Goal: Task Accomplishment & Management: Manage account settings

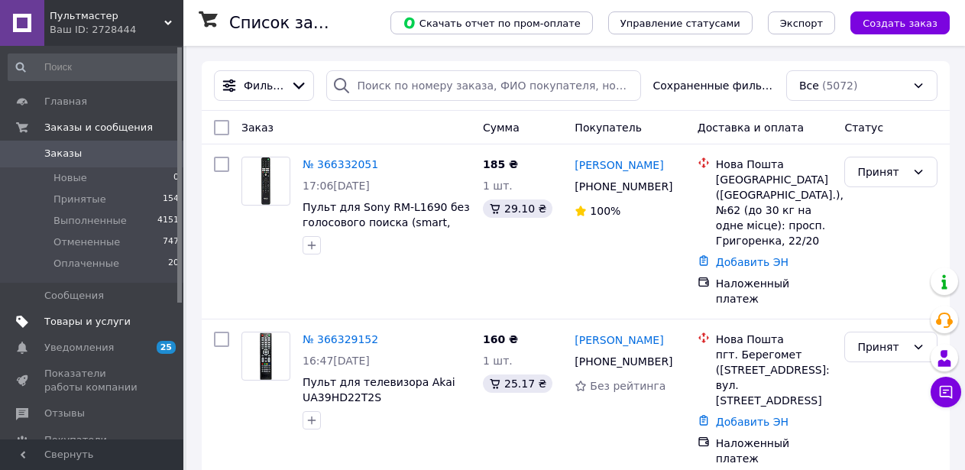
click at [86, 320] on span "Товары и услуги" at bounding box center [87, 322] width 86 height 14
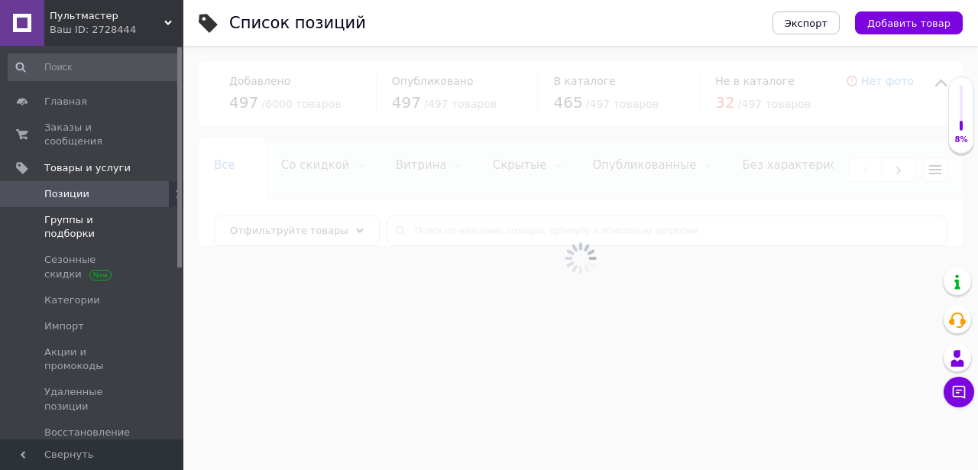
click at [100, 213] on span "Группы и подборки" at bounding box center [92, 227] width 97 height 28
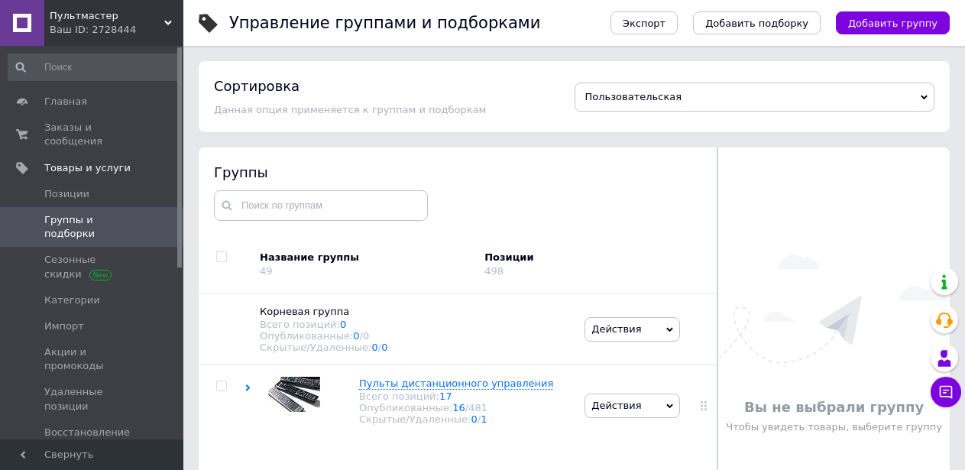
scroll to position [86, 0]
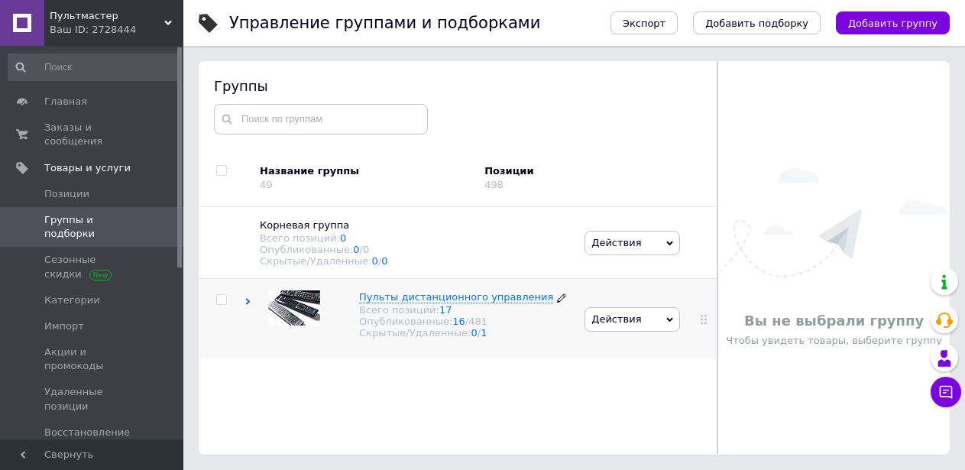
click at [430, 303] on span "Пульты дистанционного управления" at bounding box center [456, 296] width 194 height 11
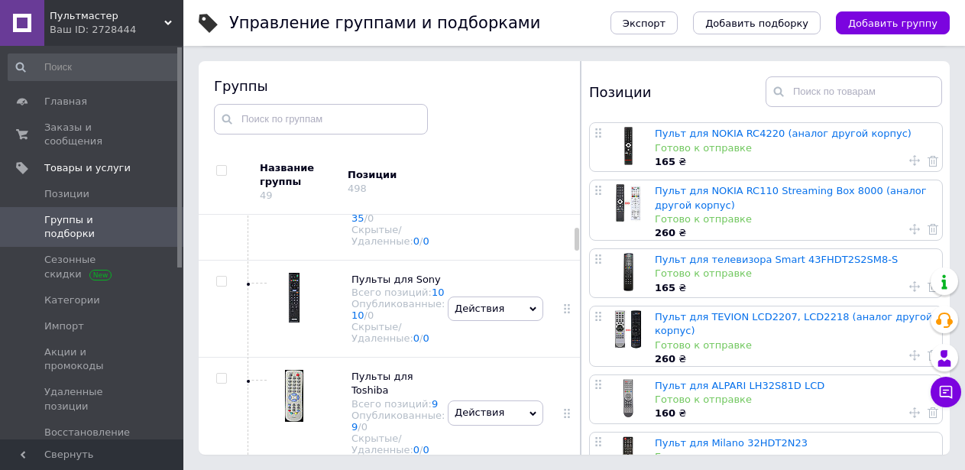
scroll to position [306, 0]
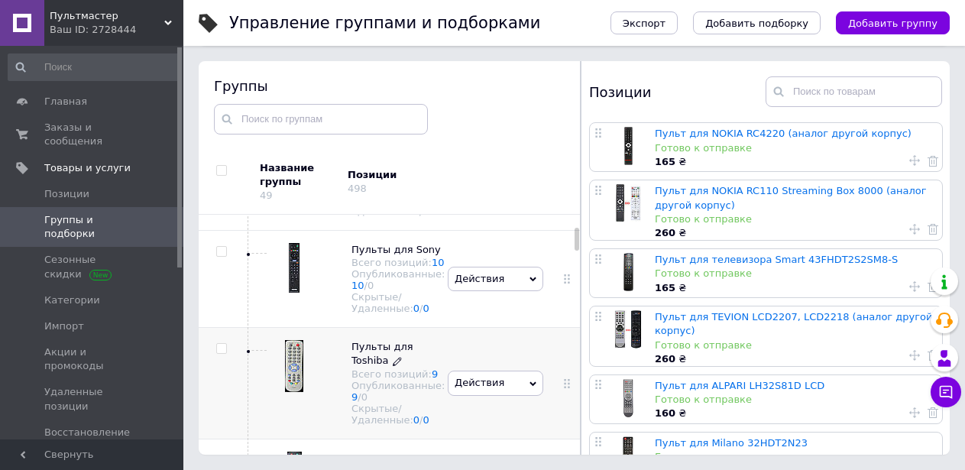
click at [367, 366] on span "Пульты для Toshiba" at bounding box center [383, 353] width 62 height 25
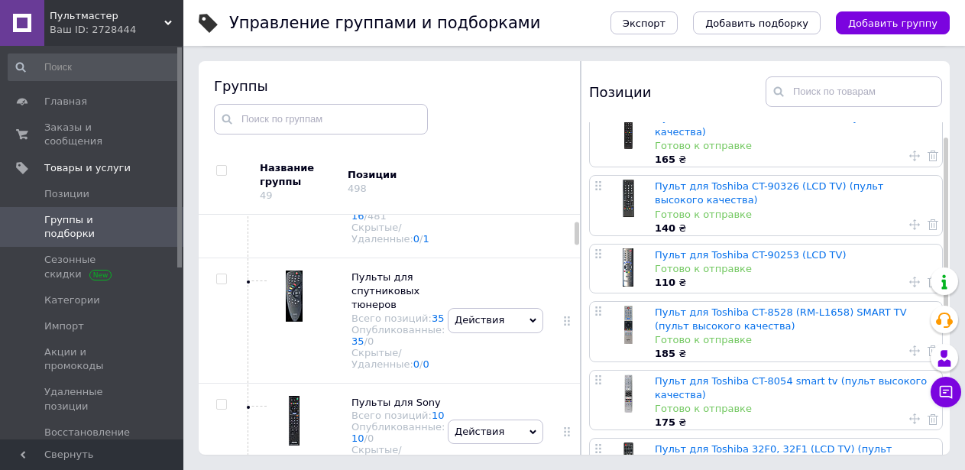
scroll to position [0, 0]
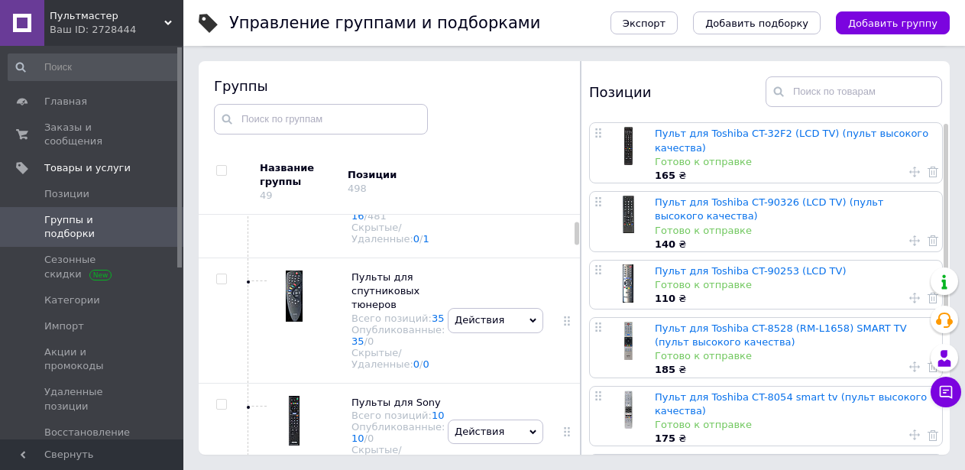
click at [744, 137] on link "Пульт для Toshiba CT-32F2 (LCD TV) (пульт высокого качества)" at bounding box center [792, 140] width 274 height 25
click at [744, 137] on html "Пультмастер Ваш ID: 2728444 Сайт Пультмастер Кабинет покупателя Проверить состо…" at bounding box center [482, 192] width 965 height 556
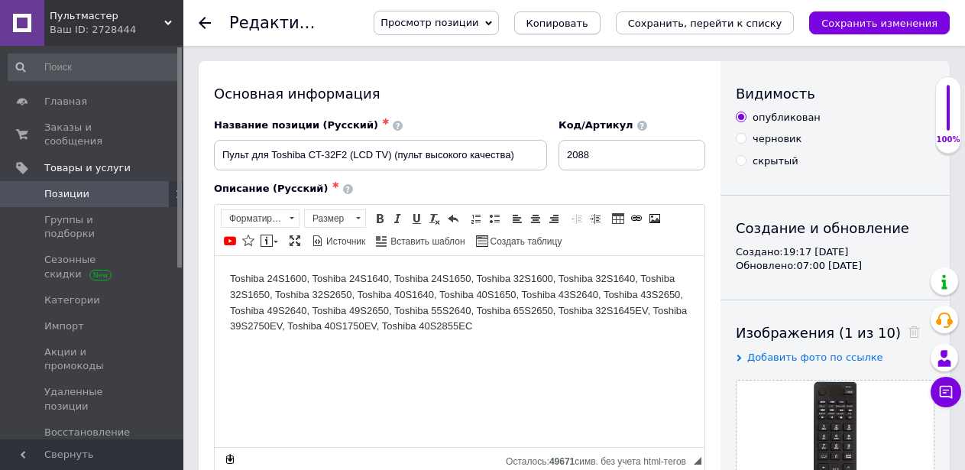
click at [580, 21] on span "Копировать" at bounding box center [558, 23] width 62 height 11
click at [121, 187] on span "Позиции" at bounding box center [92, 194] width 97 height 14
click at [589, 26] on span "Копировать" at bounding box center [558, 23] width 62 height 11
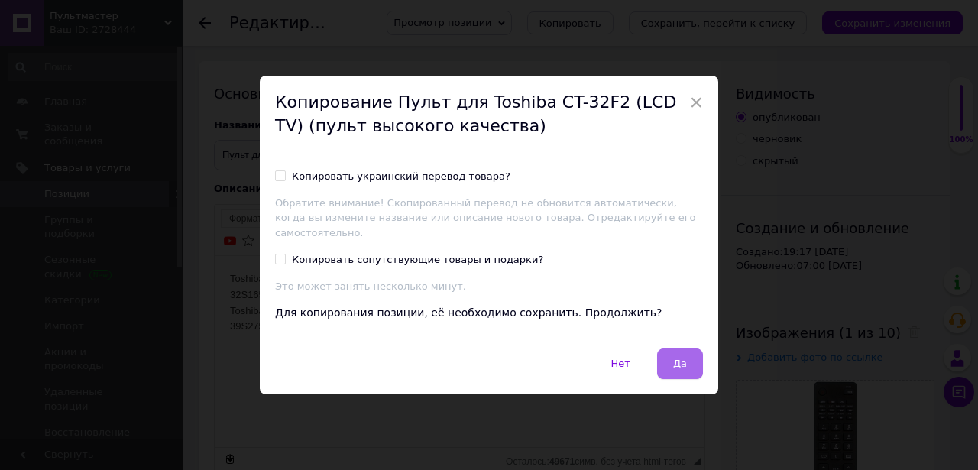
click at [672, 362] on button "Да" at bounding box center [680, 364] width 46 height 31
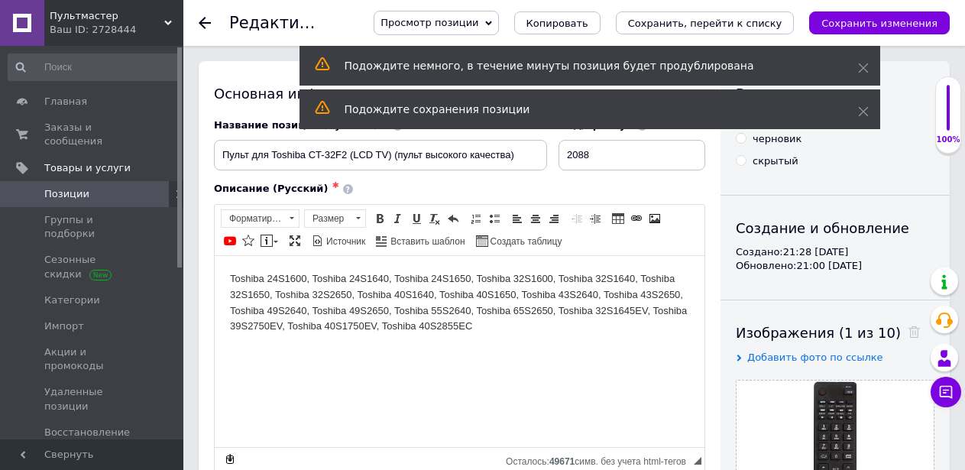
click at [92, 187] on span "Позиции" at bounding box center [92, 194] width 97 height 14
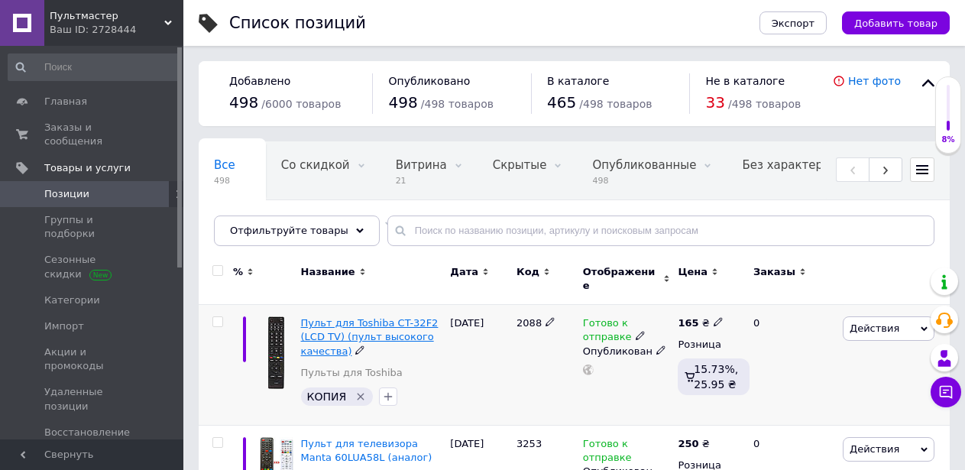
click at [354, 317] on span "Пульт для Toshiba CT-32F2 (LCD TV) (пульт высокого качества)" at bounding box center [370, 336] width 138 height 39
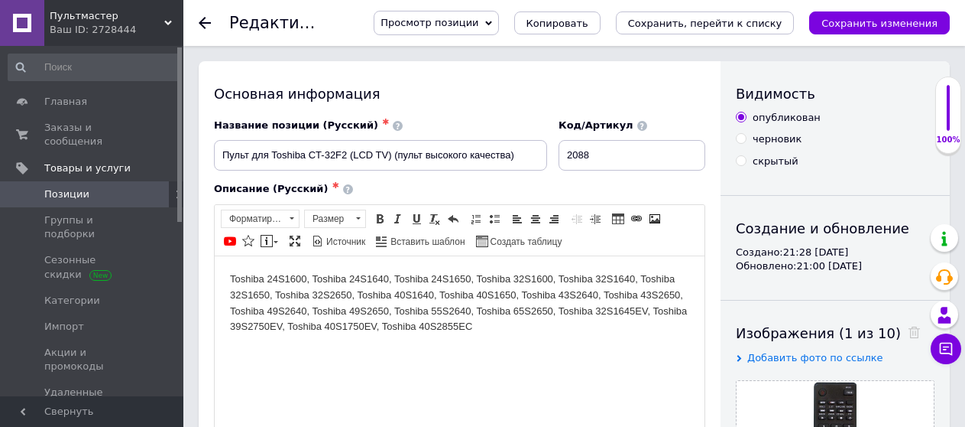
scroll to position [76, 0]
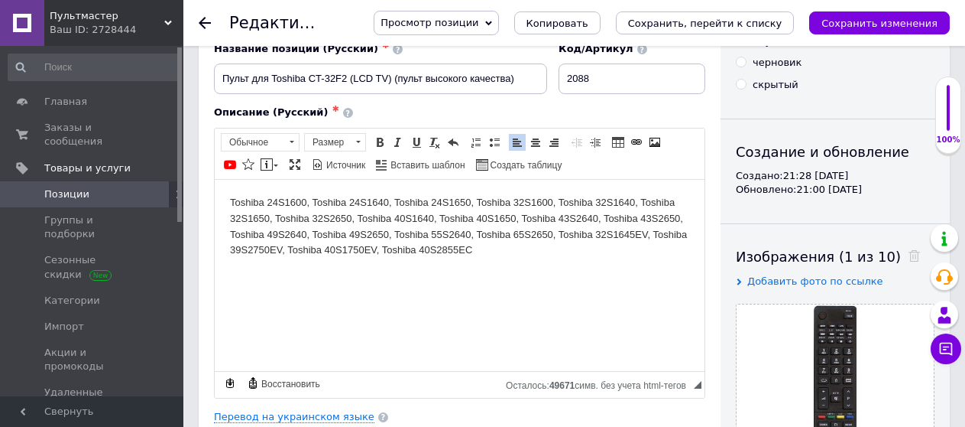
click at [492, 251] on p "Toshiba 24S1600, Toshiba 24S1640, Toshiba 24S1650, Toshiba 32S1600, Toshiba 32S…" at bounding box center [459, 225] width 459 height 63
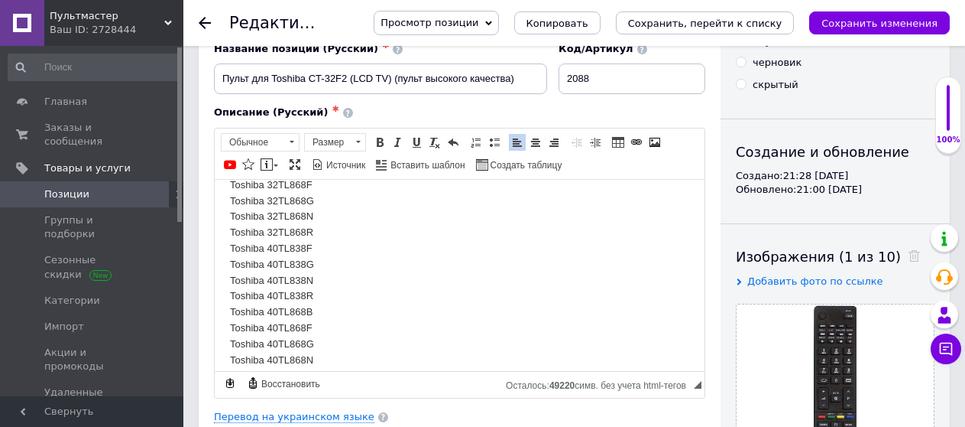
scroll to position [0, 0]
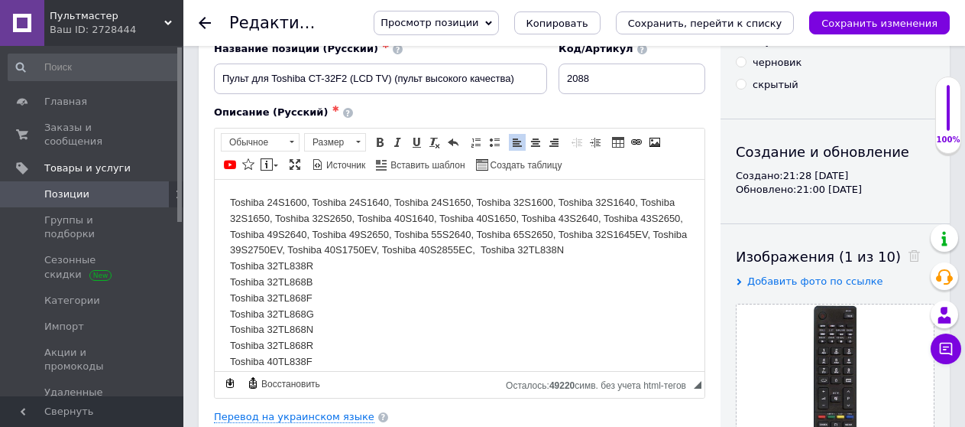
click at [232, 284] on p "Toshiba 24S1600, Toshiba 24S1640, Toshiba 24S1650, Toshiba 32S1600, Toshiba 32S…" at bounding box center [459, 416] width 459 height 445
click at [232, 281] on p "Toshiba 24S1600, Toshiba 24S1640, Toshiba 24S1650, Toshiba 32S1600, Toshiba 32S…" at bounding box center [459, 416] width 459 height 445
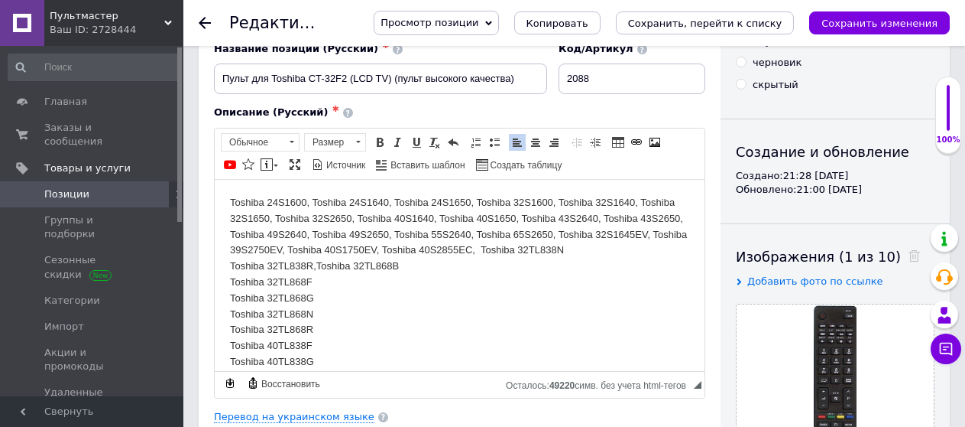
click at [232, 281] on p "Toshiba 24S1600, Toshiba 24S1640, Toshiba 24S1650, Toshiba 32S1600, Toshiba 32S…" at bounding box center [459, 409] width 459 height 430
click at [232, 281] on p "Toshiba 24S1600, Toshiba 24S1640, Toshiba 24S1650, Toshiba 32S1600, Toshiba 32S…" at bounding box center [459, 401] width 459 height 414
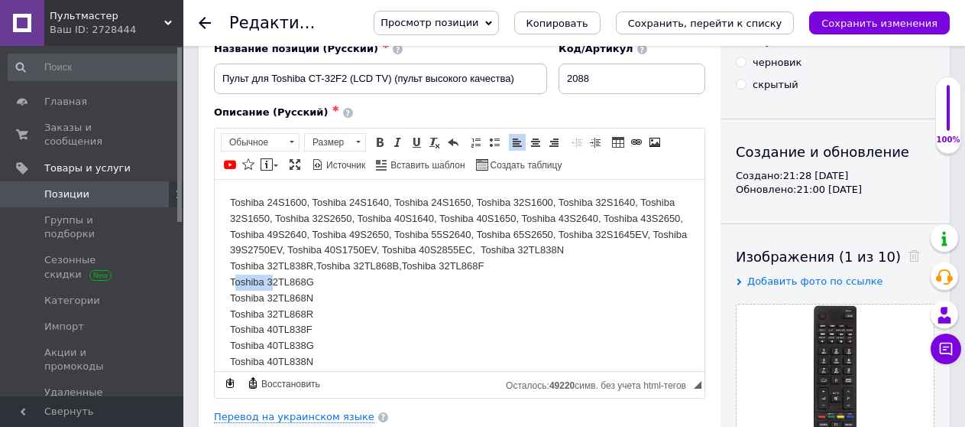
click at [232, 281] on p "Toshiba 24S1600, Toshiba 24S1640, Toshiba 24S1650, Toshiba 32S1600, Toshiba 32S…" at bounding box center [459, 401] width 459 height 414
click at [229, 281] on html "Toshiba 24S1600, Toshiba 24S1640, Toshiba 24S1650, Toshiba 32S1600, Toshiba 32S…" at bounding box center [460, 393] width 490 height 428
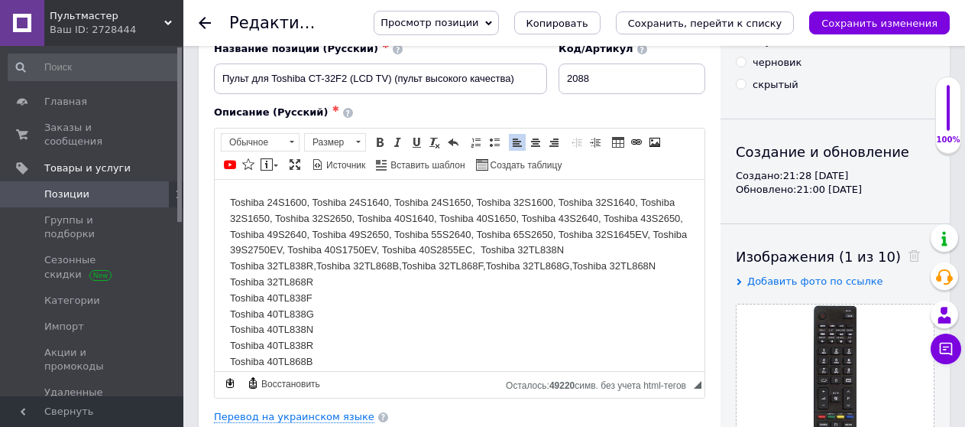
click at [227, 297] on html "Toshiba 24S1600, Toshiba 24S1640, Toshiba 24S1650, Toshiba 32S1600, Toshiba 32S…" at bounding box center [460, 385] width 490 height 412
click at [228, 294] on html "Toshiba 24S1600, Toshiba 24S1640, Toshiba 24S1650, Toshiba 32S1600, Toshiba 32S…" at bounding box center [460, 377] width 490 height 396
click at [228, 294] on html "Toshiba 24S1600, Toshiba 24S1640, Toshiba 24S1650, Toshiba 32S1600, Toshiba 32S…" at bounding box center [460, 369] width 490 height 381
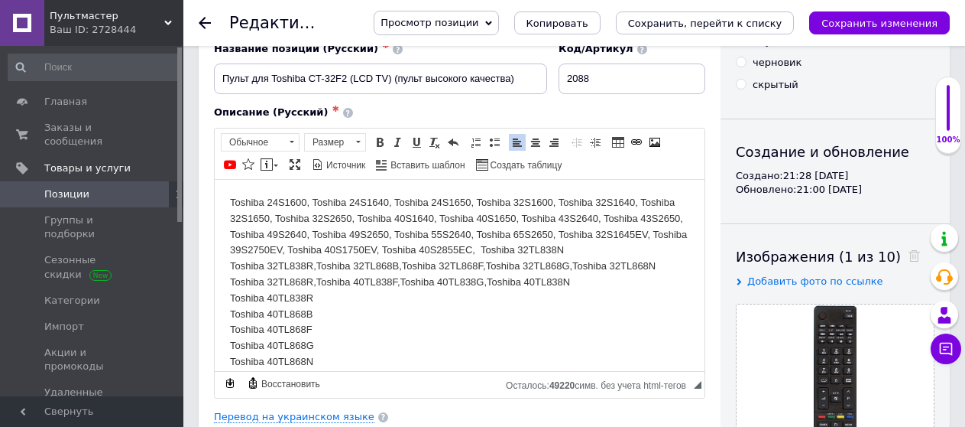
click at [228, 301] on html "Toshiba 24S1600, Toshiba 24S1640, Toshiba 24S1650, Toshiba 32S1600, Toshiba 32S…" at bounding box center [460, 361] width 490 height 365
click at [227, 314] on html "Toshiba 24S1600, Toshiba 24S1640, Toshiba 24S1650, Toshiba 32S1600, Toshiba 32S…" at bounding box center [460, 353] width 490 height 349
click at [227, 316] on html "Toshiba 24S1600, Toshiba 24S1640, Toshiba 24S1650, Toshiba 32S1600, Toshiba 32S…" at bounding box center [460, 345] width 490 height 333
click at [227, 316] on html "Toshiba 24S1600, Toshiba 24S1640, Toshiba 24S1650, Toshiba 32S1600, Toshiba 32S…" at bounding box center [460, 337] width 490 height 316
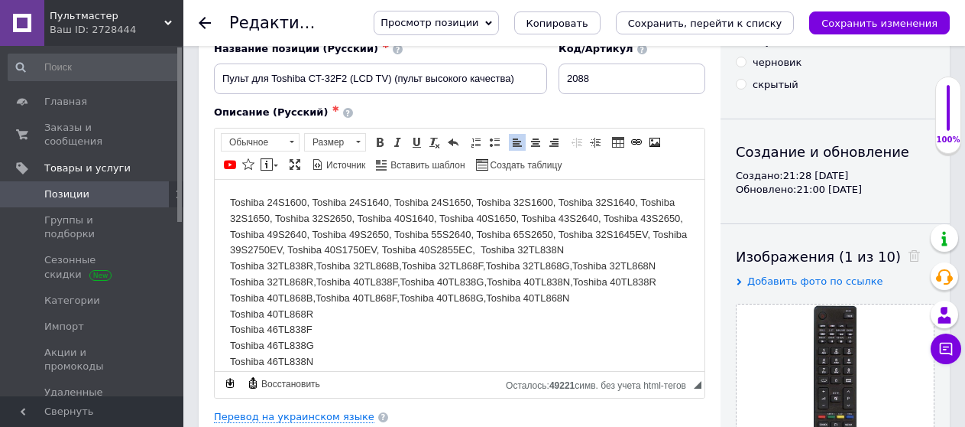
click at [227, 316] on html "Toshiba 24S1600, Toshiba 24S1640, Toshiba 24S1650, Toshiba 32S1600, Toshiba 32S…" at bounding box center [460, 329] width 490 height 301
click at [229, 331] on html "Toshiba 24S1600, Toshiba 24S1640, Toshiba 24S1650, Toshiba 32S1600, Toshiba 32S…" at bounding box center [460, 321] width 490 height 285
click at [229, 331] on html "Toshiba 24S1600, Toshiba 24S1640, Toshiba 24S1650, Toshiba 32S1600, Toshiba 32S…" at bounding box center [460, 313] width 490 height 269
click at [229, 329] on html "Toshiba 24S1600, Toshiba 24S1640, Toshiba 24S1650, Toshiba 32S1600, Toshiba 32S…" at bounding box center [460, 305] width 490 height 253
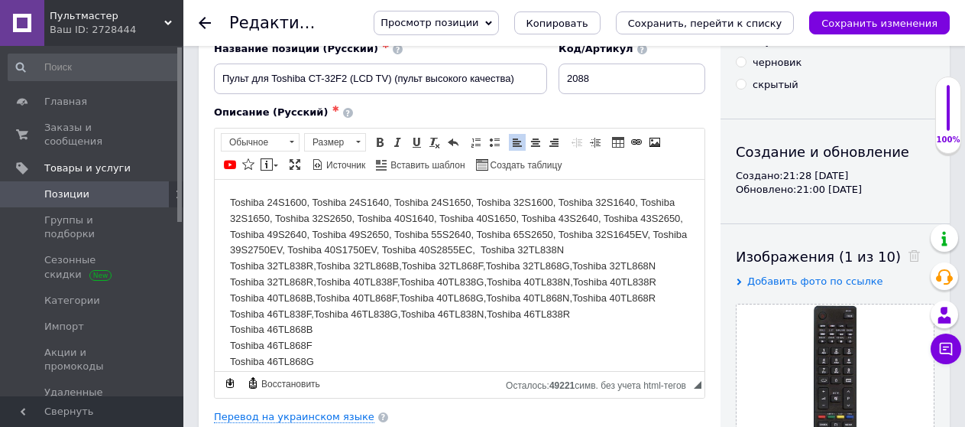
click at [229, 329] on html "Toshiba 24S1600, Toshiba 24S1640, Toshiba 24S1650, Toshiba 32S1600, Toshiba 32S…" at bounding box center [460, 297] width 490 height 237
click at [225, 344] on html "Toshiba 24S1600, Toshiba 24S1640, Toshiba 24S1650, Toshiba 32S1600, Toshiba 32S…" at bounding box center [460, 290] width 490 height 222
click at [225, 344] on html "Toshiba 24S1600, Toshiba 24S1640, Toshiba 24S1650, Toshiba 32S1600, Toshiba 32S…" at bounding box center [460, 282] width 490 height 206
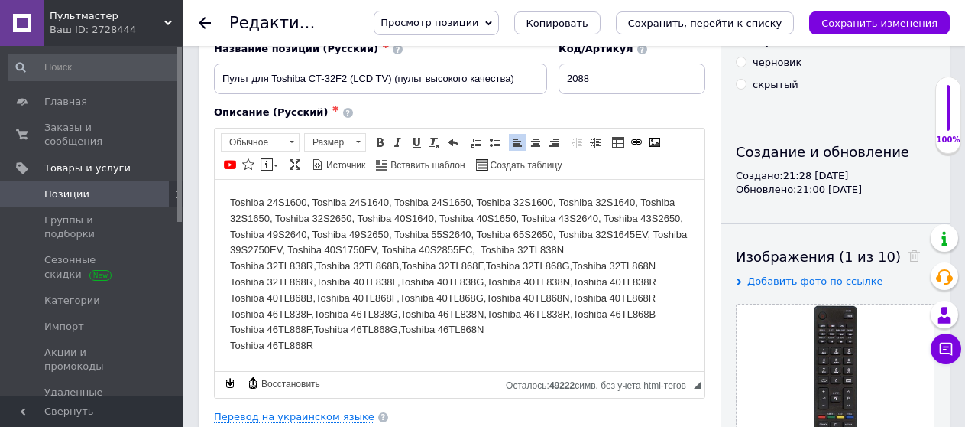
click at [227, 344] on html "Toshiba 24S1600, Toshiba 24S1640, Toshiba 24S1650, Toshiba 32S1600, Toshiba 32S…" at bounding box center [460, 274] width 490 height 190
drag, startPoint x: 348, startPoint y: 78, endPoint x: 310, endPoint y: 80, distance: 38.3
click at [310, 80] on input "Пульт для Toshiba CT-32F2 (LCD TV) (пульт высокого качества)" at bounding box center [380, 78] width 333 height 31
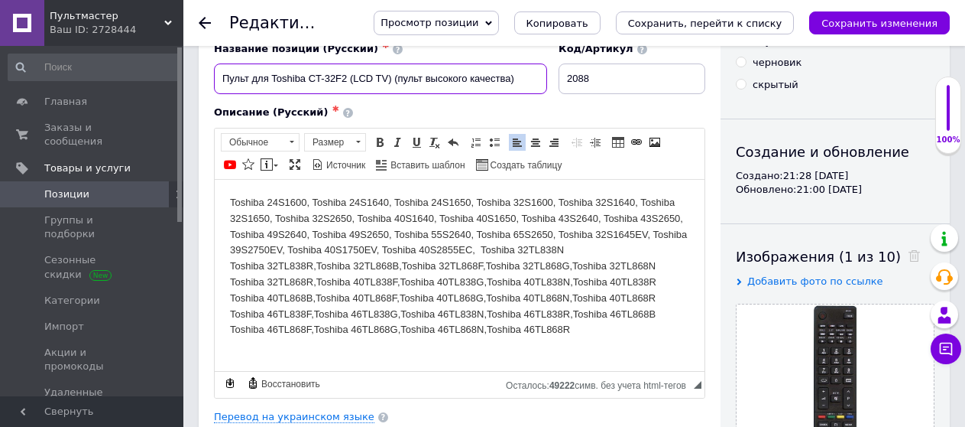
drag, startPoint x: 311, startPoint y: 77, endPoint x: 346, endPoint y: 66, distance: 37.0
click at [346, 66] on input "Пульт для Toshiba CT-32F2 (LCD TV) (пульт высокого качества)" at bounding box center [380, 78] width 333 height 31
drag, startPoint x: 349, startPoint y: 78, endPoint x: 310, endPoint y: 79, distance: 39.0
click at [310, 79] on input "Пульт для Toshiba CT-32F2 (LCD TV) (пульт высокого качества)" at bounding box center [380, 78] width 333 height 31
paste input "RM-L1178"
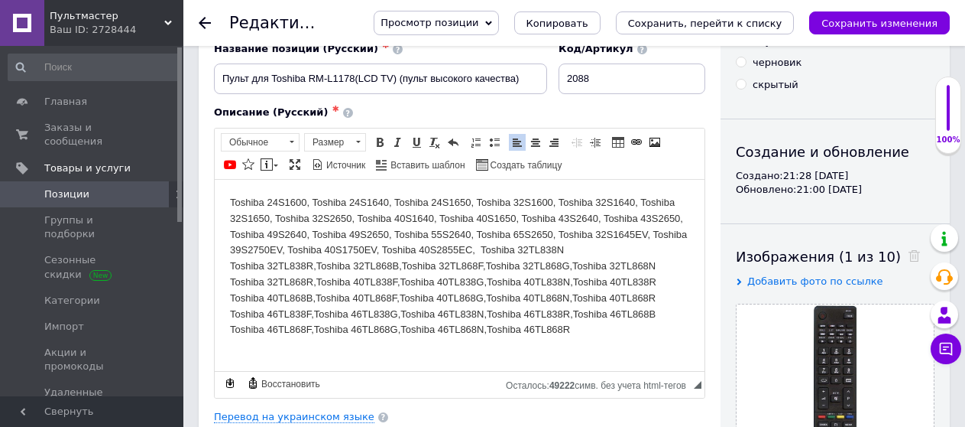
click at [343, 122] on div "Описание (Русский) ✱ Toshiba 24S1600, Toshiba 24S1640, Toshiba 24S1650, Toshiba…" at bounding box center [460, 251] width 492 height 292
click at [355, 77] on input "Пульт для Toshiba RM-L1178(LCD TV) (пульт высокого качества)" at bounding box center [380, 78] width 333 height 31
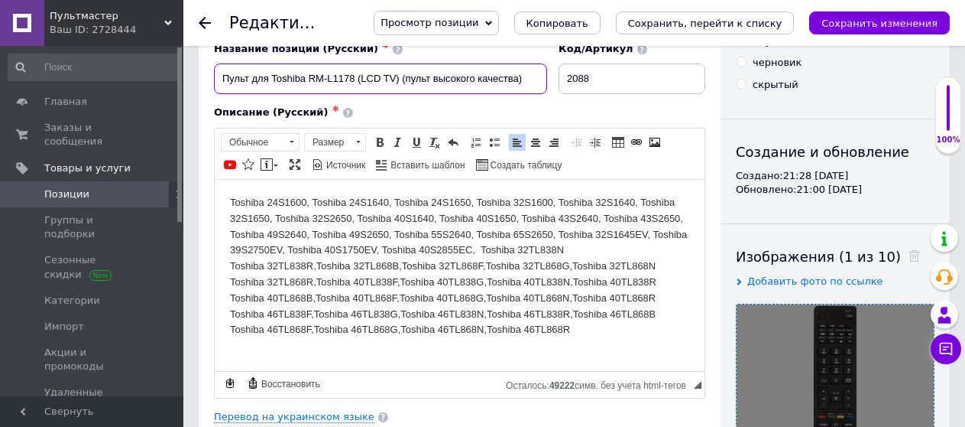
scroll to position [306, 0]
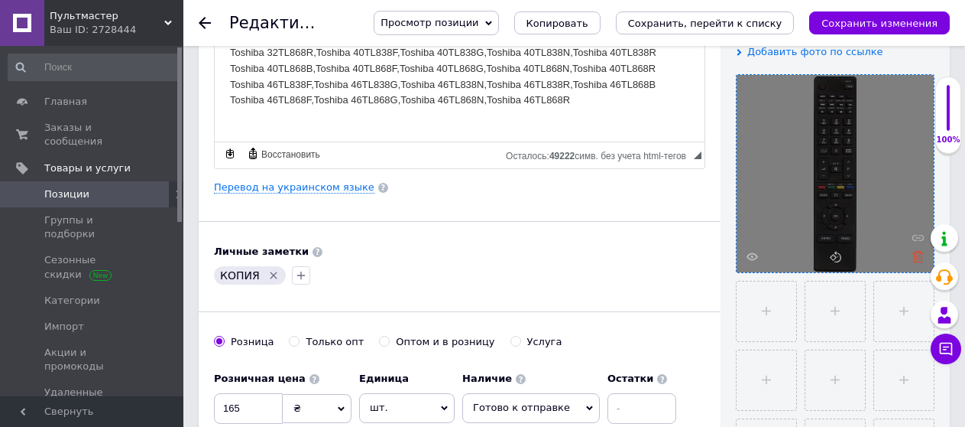
type input "Пульт для Toshiba RM-L1178 (LCD TV) (пульт высокого качества)"
click at [919, 256] on icon at bounding box center [918, 256] width 11 height 11
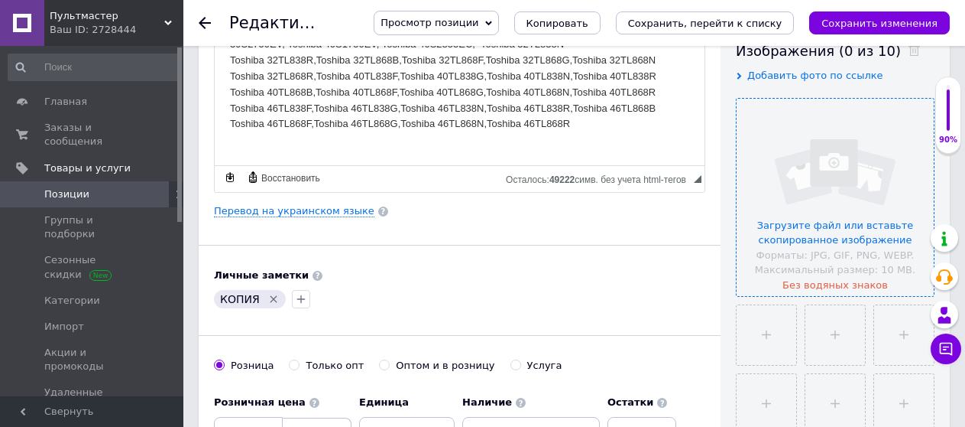
scroll to position [0, 0]
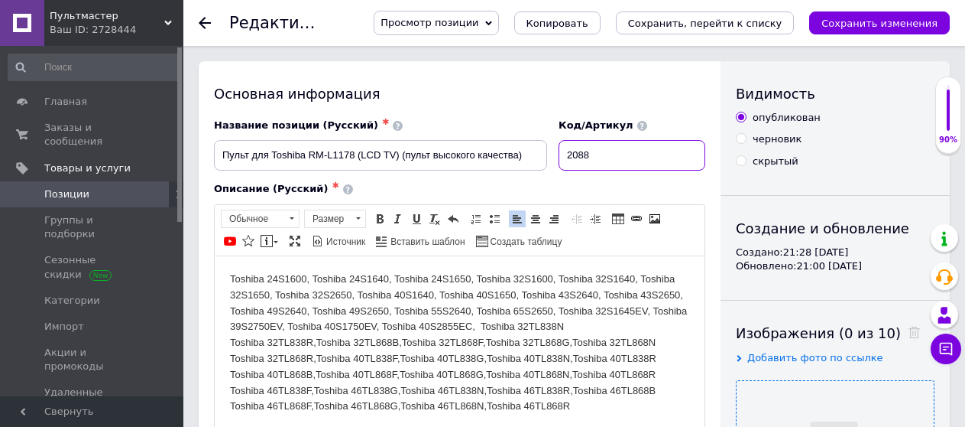
drag, startPoint x: 595, startPoint y: 153, endPoint x: 560, endPoint y: 155, distance: 34.5
click at [560, 155] on input "2088" at bounding box center [632, 155] width 147 height 31
type input "302088"
click at [604, 151] on input "302088" at bounding box center [632, 155] width 147 height 31
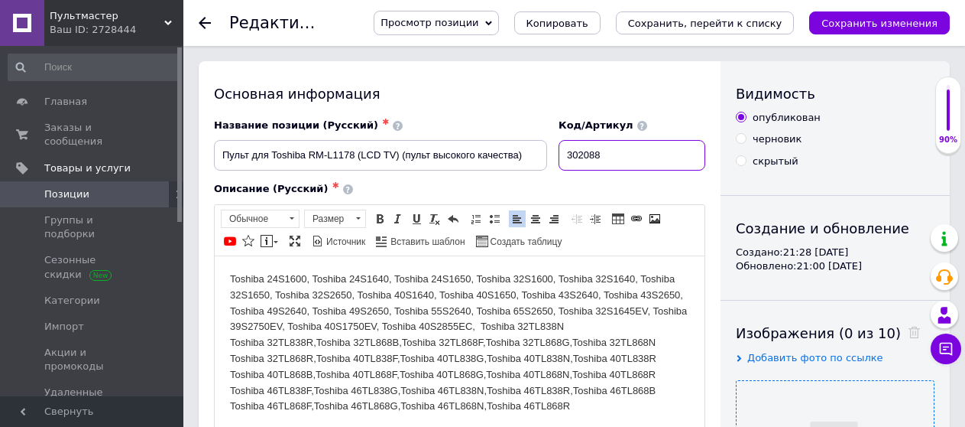
click at [604, 151] on input "302088" at bounding box center [632, 155] width 147 height 31
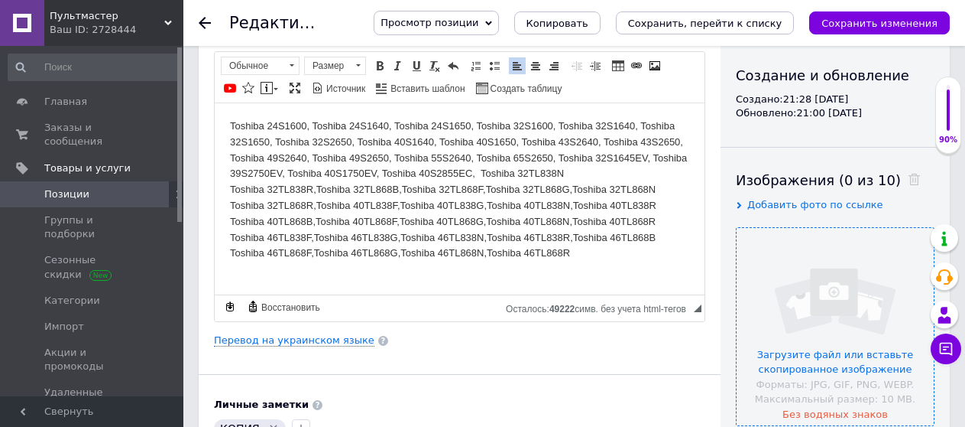
type input "3021"
click at [835, 294] on input "file" at bounding box center [835, 326] width 197 height 197
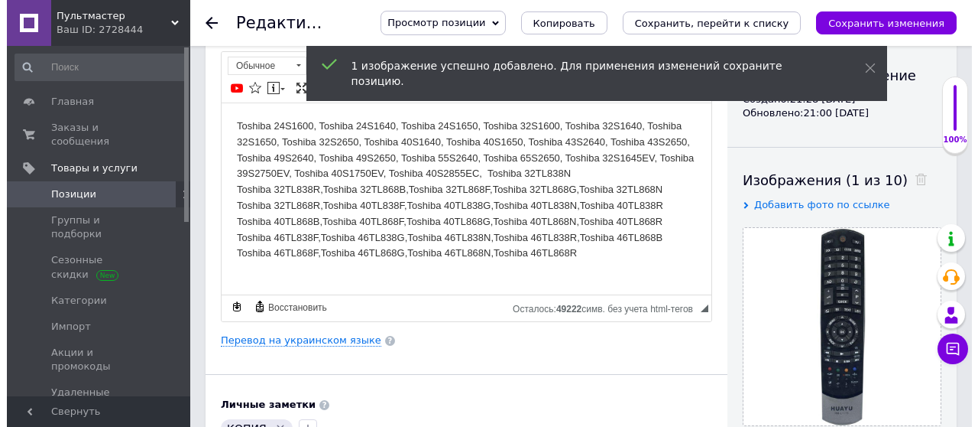
scroll to position [229, 0]
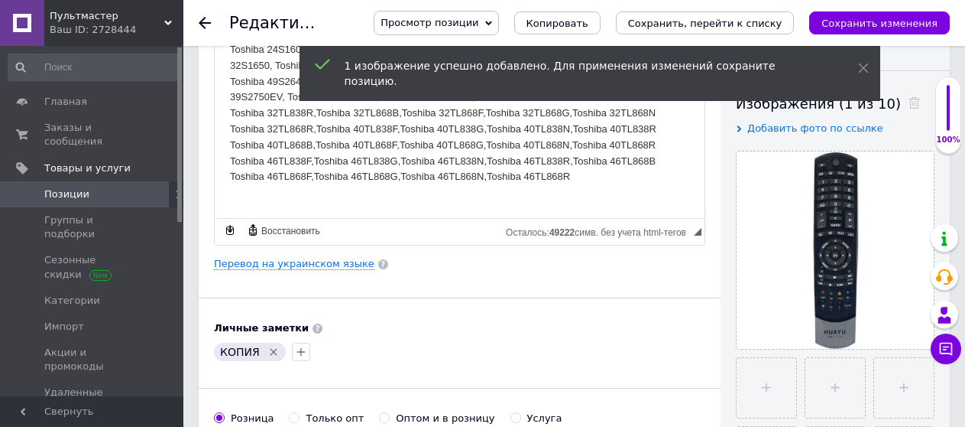
click at [884, 22] on icon "Сохранить изменения" at bounding box center [880, 23] width 116 height 11
click at [884, 22] on div "Сохранить изменения" at bounding box center [879, 22] width 141 height 23
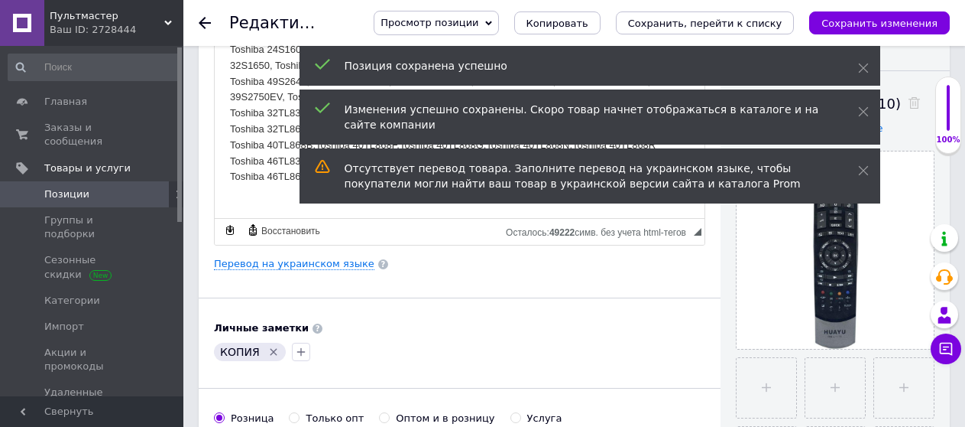
click at [271, 353] on icon "Удалить метку" at bounding box center [274, 352] width 12 height 12
click at [292, 265] on link "Перевод на украинском языке" at bounding box center [294, 264] width 161 height 12
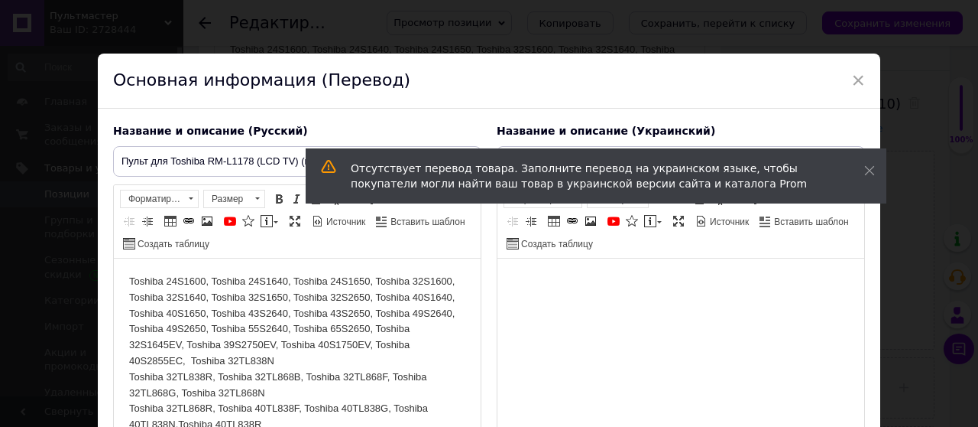
scroll to position [0, 0]
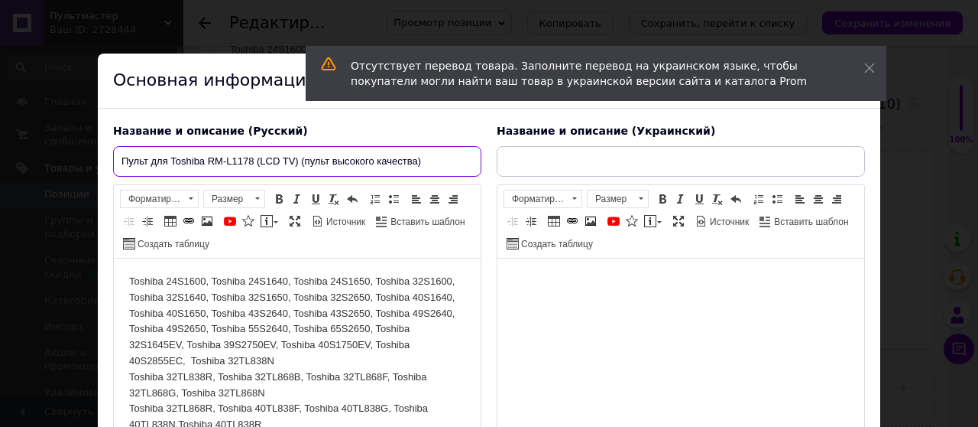
drag, startPoint x: 433, startPoint y: 161, endPoint x: 116, endPoint y: 164, distance: 317.2
click at [116, 164] on input "Пульт для Toshiba RM-L1178 (LCD TV) (пульт высокого качества)" at bounding box center [297, 161] width 368 height 31
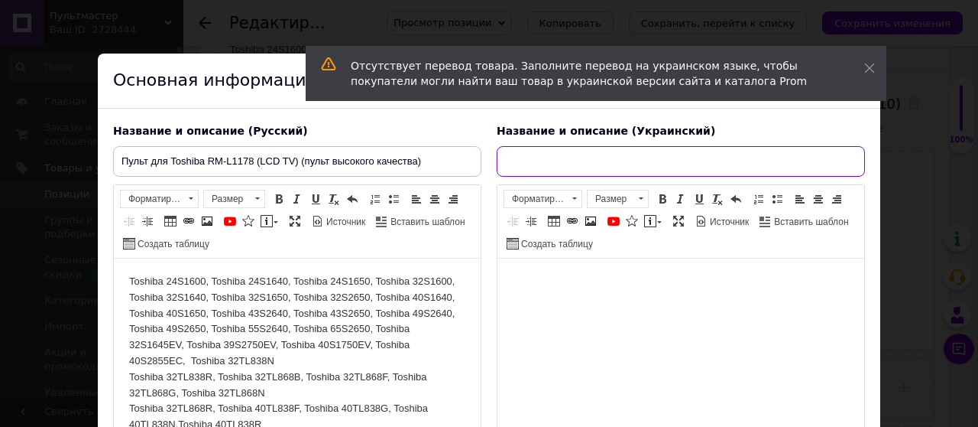
click at [505, 155] on input "text" at bounding box center [681, 161] width 368 height 31
click at [505, 154] on input "text" at bounding box center [681, 161] width 368 height 31
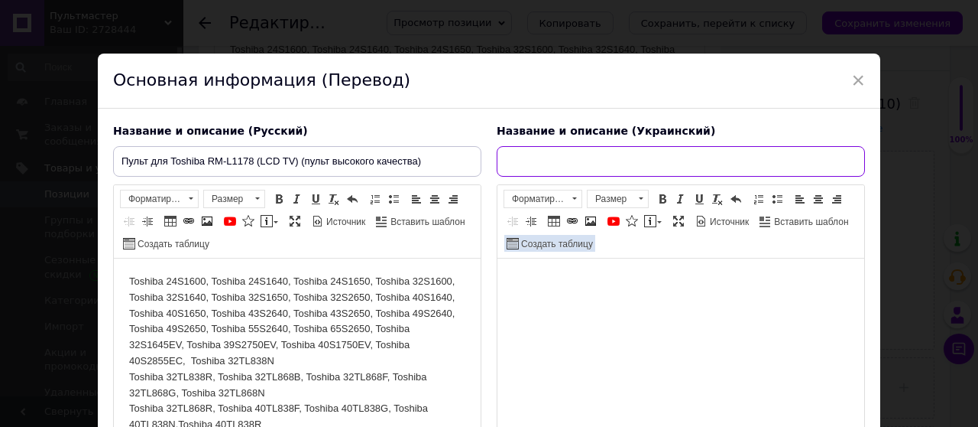
click at [542, 244] on link "Создать таблицу" at bounding box center [549, 243] width 91 height 17
type input "Пульт для Toshiba RM-L1178 (LCD TV) (пульт высокого качества)"
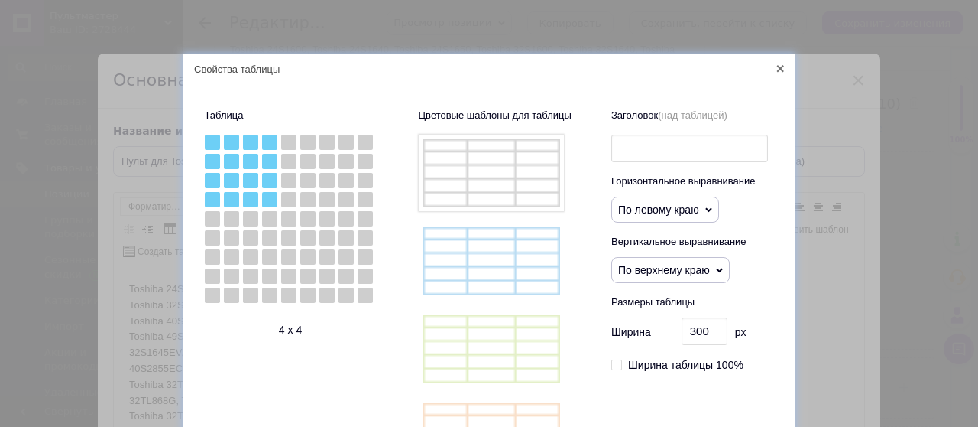
click at [782, 71] on div "Свойства таблицы" at bounding box center [489, 69] width 612 height 31
click at [778, 71] on icon at bounding box center [781, 69] width 8 height 8
click at [778, 71] on div "Основная информация (Перевод)" at bounding box center [489, 81] width 783 height 55
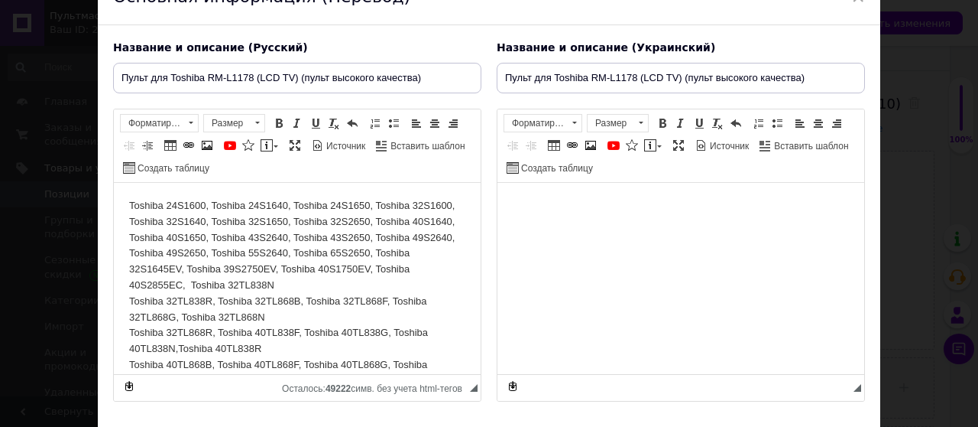
scroll to position [153, 0]
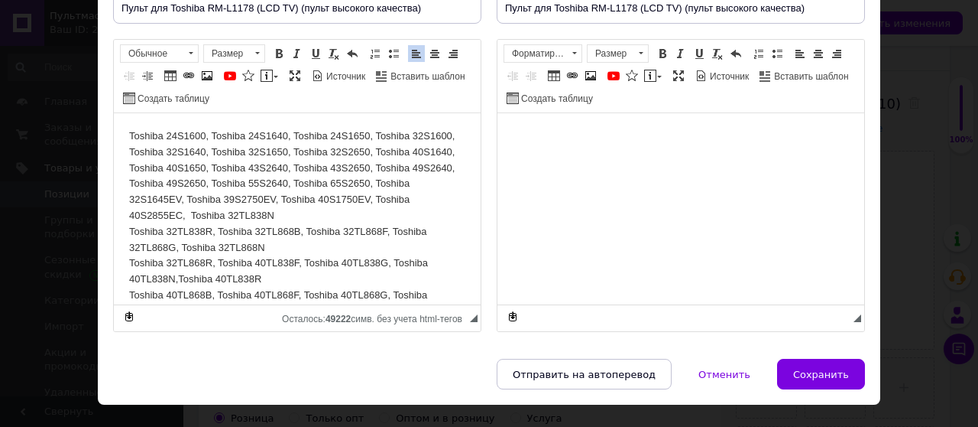
click at [127, 229] on html "Toshiba 24S1600, Toshiba 24S1640, Toshiba 24S1650, Toshiba 32S1600, Toshiba 32S…" at bounding box center [297, 255] width 367 height 285
click at [128, 229] on html "Toshiba 24S1600, Toshiba 24S1640, Toshiba 24S1650, Toshiba 32S1600, Toshiba 32S…" at bounding box center [297, 255] width 367 height 285
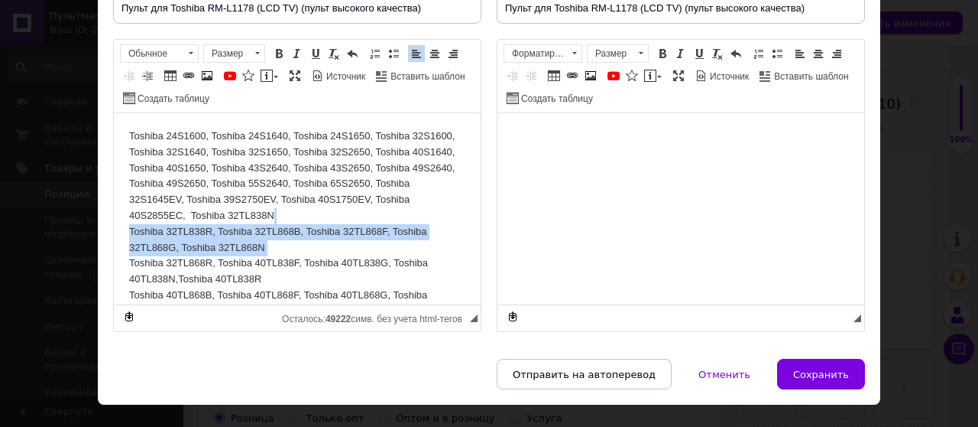
click at [128, 229] on html "Toshiba 24S1600, Toshiba 24S1640, Toshiba 24S1650, Toshiba 32S1600, Toshiba 32S…" at bounding box center [297, 255] width 367 height 285
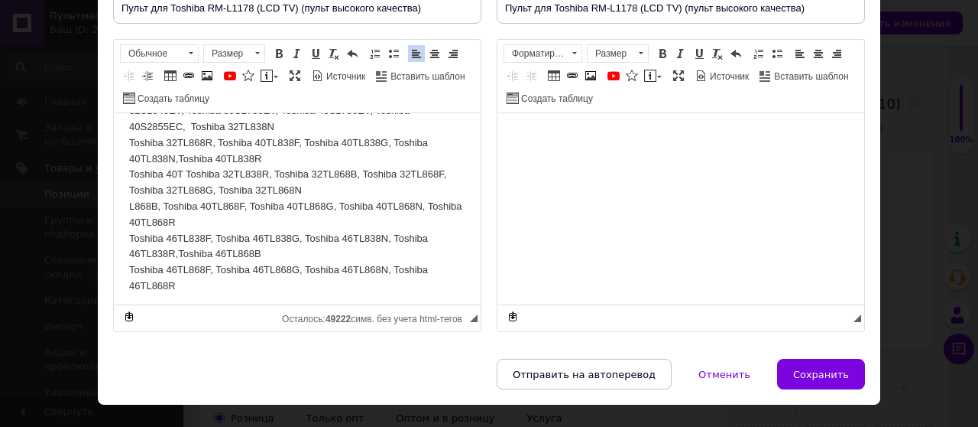
scroll to position [94, 0]
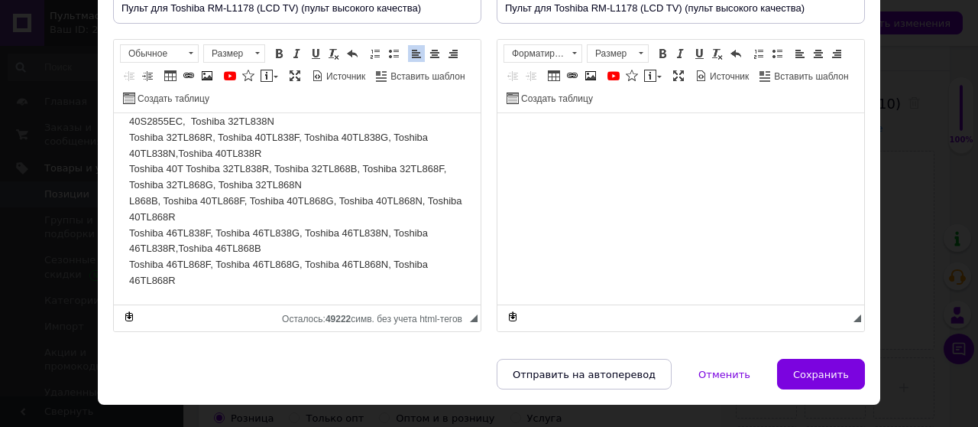
click at [234, 282] on p "Toshiba 24S1600, Toshiba 24S1640, Toshiba 24S1650, Toshiba 32S1600, Toshiba 32S…" at bounding box center [297, 161] width 336 height 255
drag, startPoint x: 234, startPoint y: 282, endPoint x: 192, endPoint y: 277, distance: 42.3
click at [201, 278] on p "Toshiba 24S1600, Toshiba 24S1640, Toshiba 24S1650, Toshiba 32S1600, Toshiba 32S…" at bounding box center [297, 161] width 336 height 255
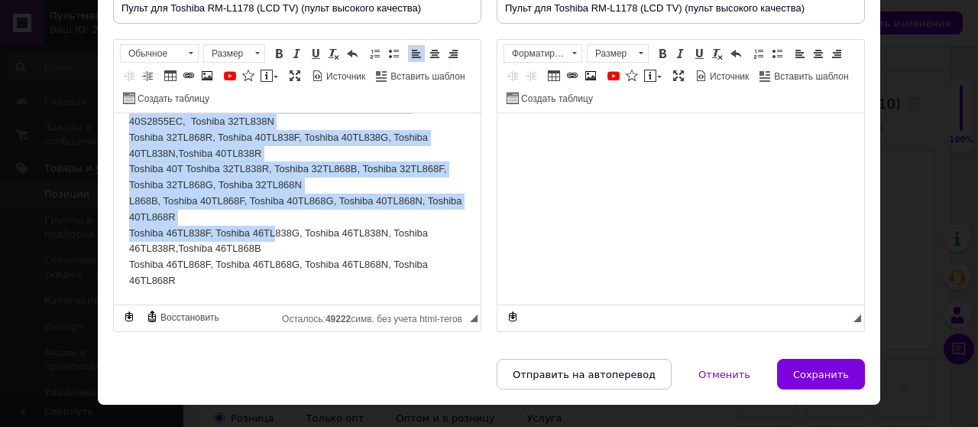
drag, startPoint x: 139, startPoint y: 144, endPoint x: 388, endPoint y: 422, distance: 372.4
click at [280, 304] on html "Toshiba 24S1600, Toshiba 24S1640, Toshiba 24S1650, Toshiba 32S1600, Toshiba 32S…" at bounding box center [297, 161] width 367 height 285
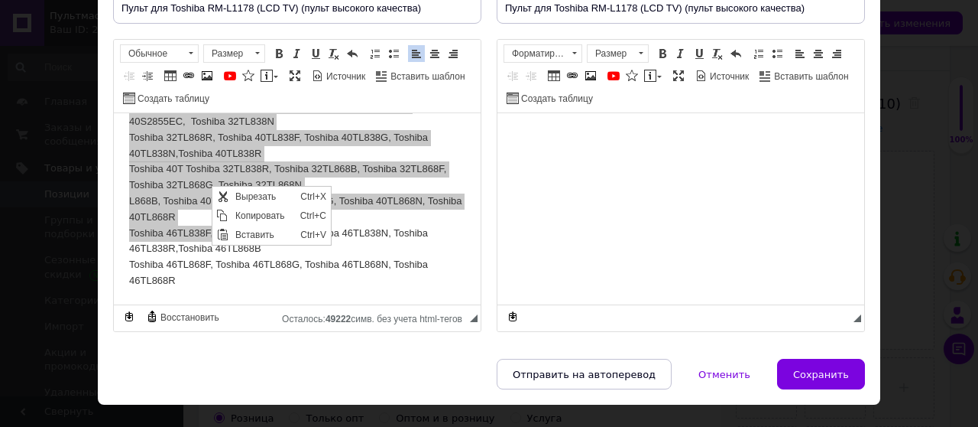
scroll to position [0, 0]
click at [245, 216] on span "Копировать" at bounding box center [264, 215] width 65 height 18
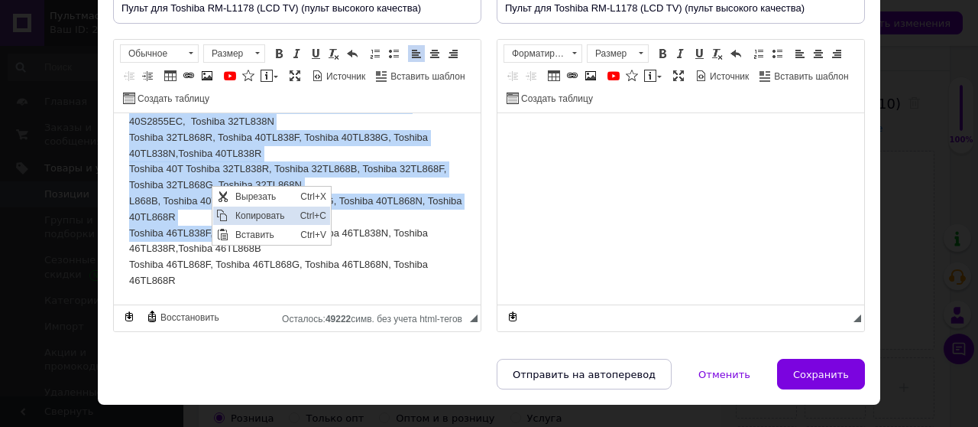
copy p "Toshiba 24S1600, Toshiba 24S1640, Toshiba 24S1650, Toshiba 32S1600, Toshiba 32S…"
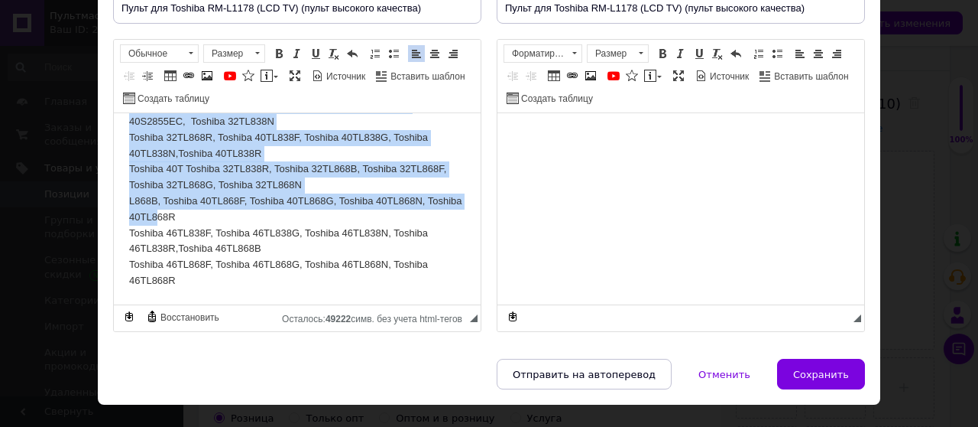
drag, startPoint x: 147, startPoint y: 142, endPoint x: 246, endPoint y: 216, distance: 123.5
click at [246, 216] on p "Toshiba 24S1600, Toshiba 24S1640, Toshiba 24S1650, Toshiba 32S1600, Toshiba 32S…" at bounding box center [297, 161] width 336 height 255
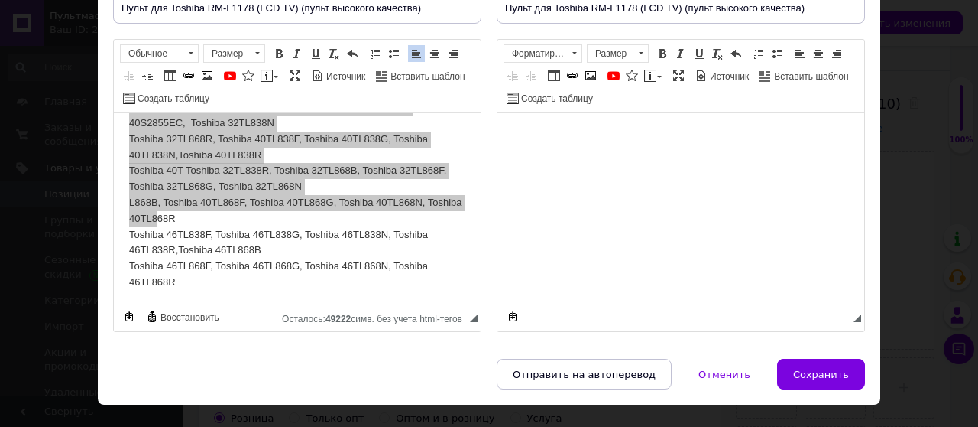
click at [479, 138] on div "Rich Text Editor, 42E65E96-30A9-482C-BF13-F4701A3AE271 Панели инструментов реда…" at bounding box center [297, 185] width 368 height 293
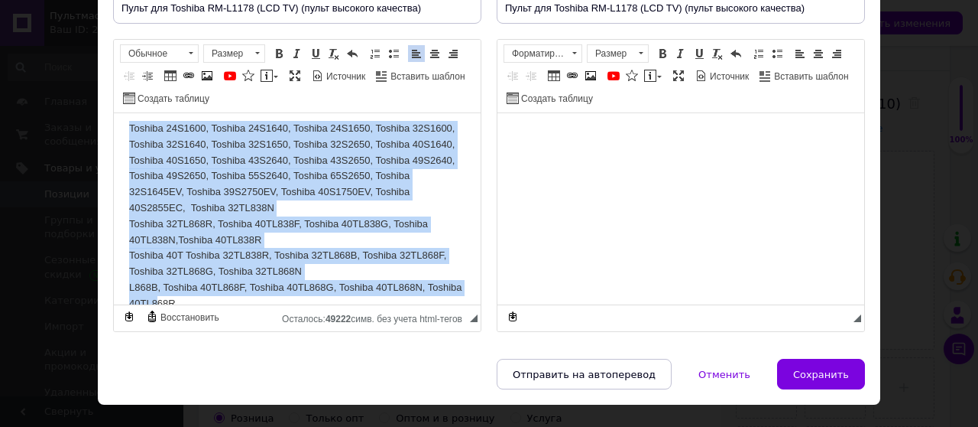
scroll to position [0, 0]
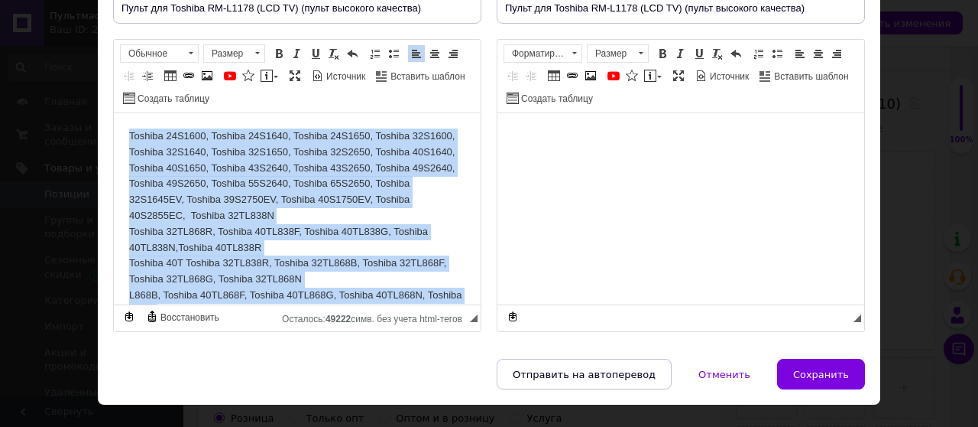
click at [122, 129] on html "Toshiba 24S1600, Toshiba 24S1640, Toshiba 24S1650, Toshiba 32S1600, Toshiba 32S…" at bounding box center [297, 255] width 367 height 285
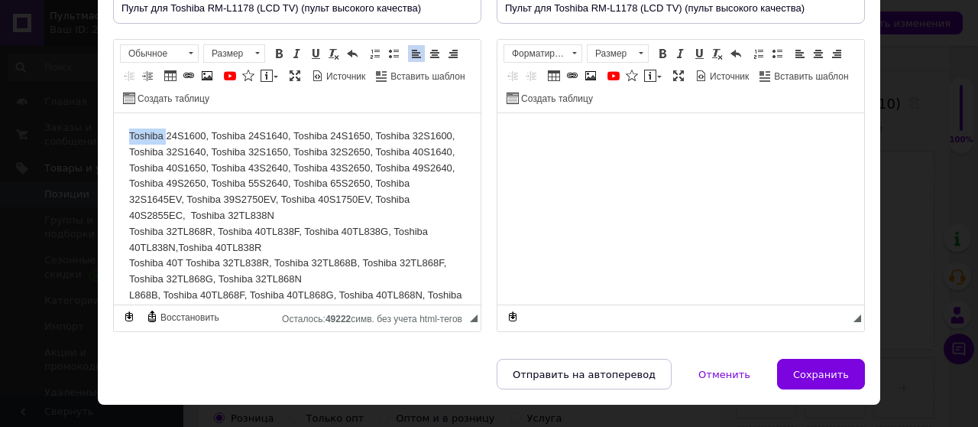
click at [122, 129] on html "Toshiba 24S1600, Toshiba 24S1640, Toshiba 24S1650, Toshiba 32S1600, Toshiba 32S…" at bounding box center [297, 255] width 367 height 285
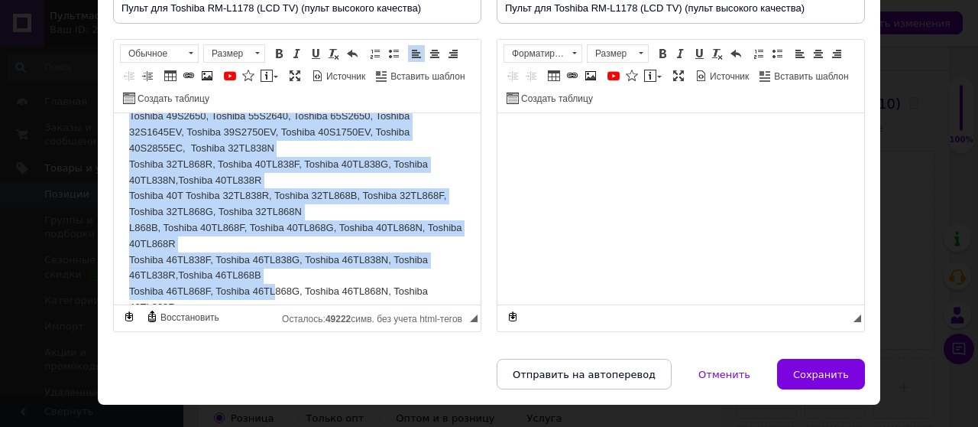
scroll to position [94, 0]
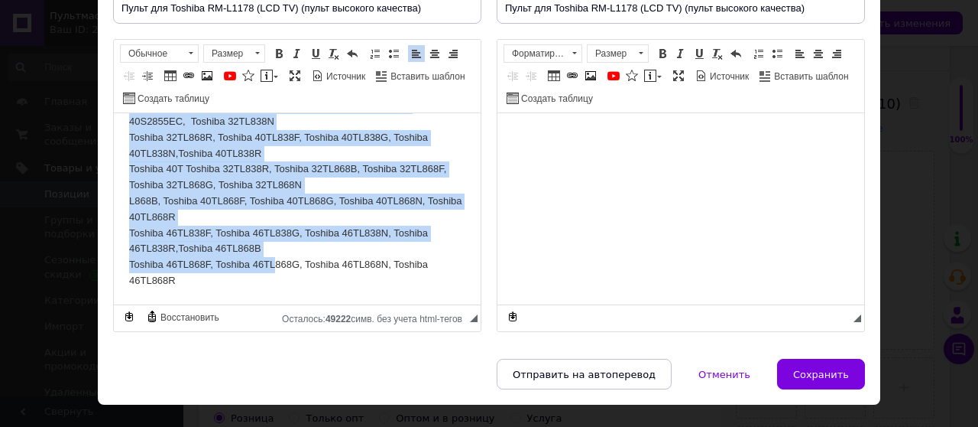
drag, startPoint x: 122, startPoint y: 129, endPoint x: 277, endPoint y: 310, distance: 237.5
click at [277, 304] on html "Toshiba 24S1600, Toshiba 24S1640, Toshiba 24S1650, Toshiba 32S1600, Toshiba 32S…" at bounding box center [297, 161] width 367 height 285
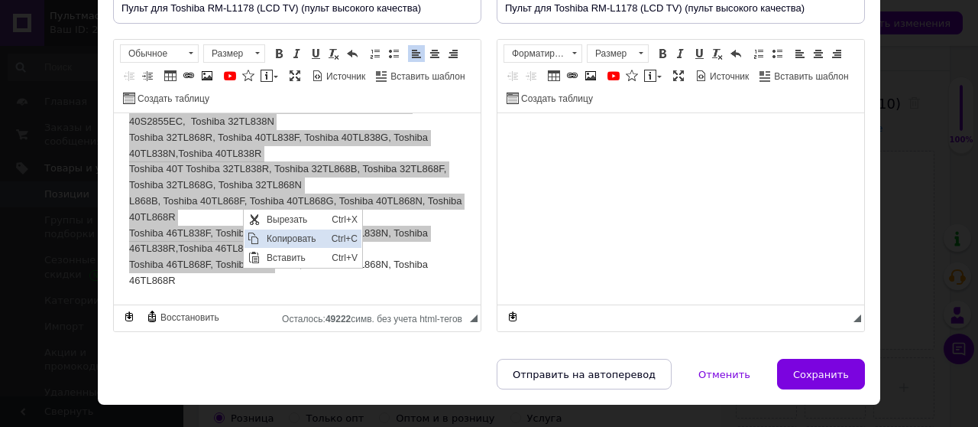
click at [276, 236] on span "Копировать" at bounding box center [295, 238] width 65 height 18
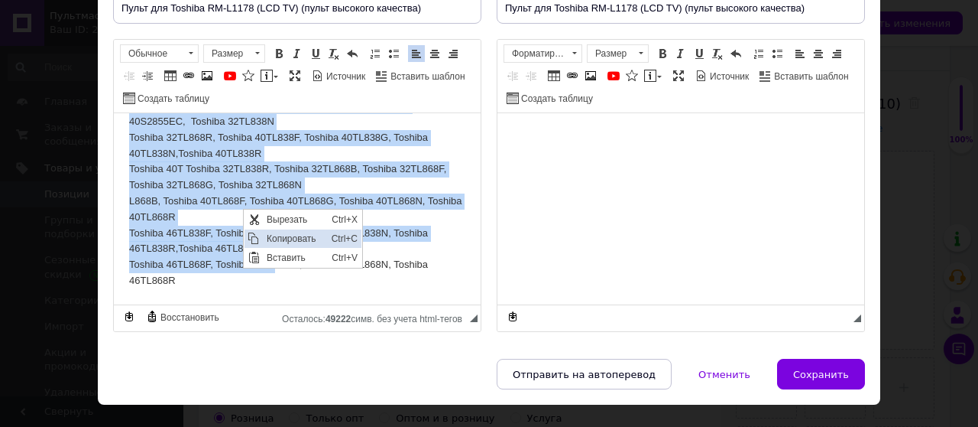
copy p "Toshiba 24S1600, Toshiba 24S1640, Toshiba 24S1650, Toshiba 32S1600, Toshiba 32S…"
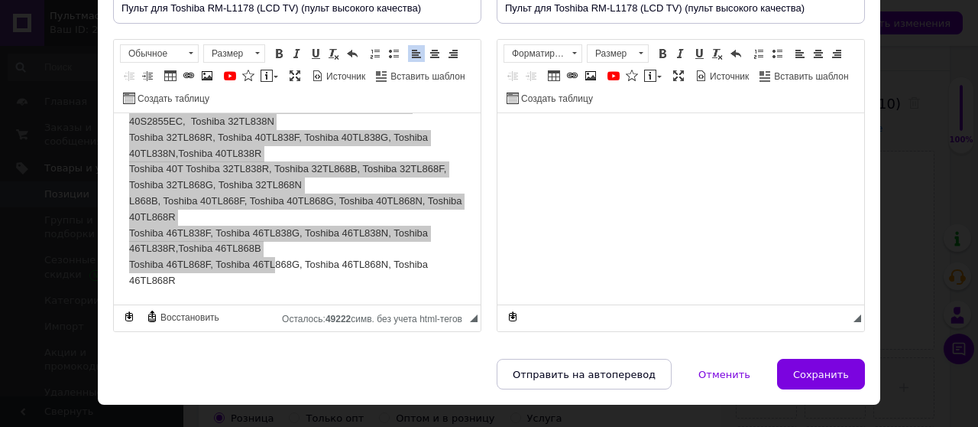
click at [526, 131] on body "Визуальный текстовый редактор, D0F6706C-3513-4D5E-8A15-4D0DD46AFDF2" at bounding box center [681, 136] width 336 height 16
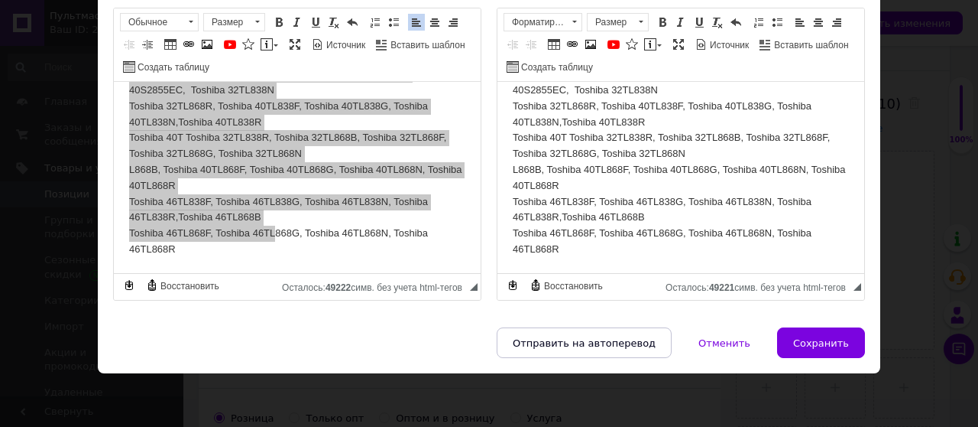
drag, startPoint x: 829, startPoint y: 341, endPoint x: 730, endPoint y: 297, distance: 108.5
click at [827, 341] on span "Сохранить" at bounding box center [821, 342] width 56 height 11
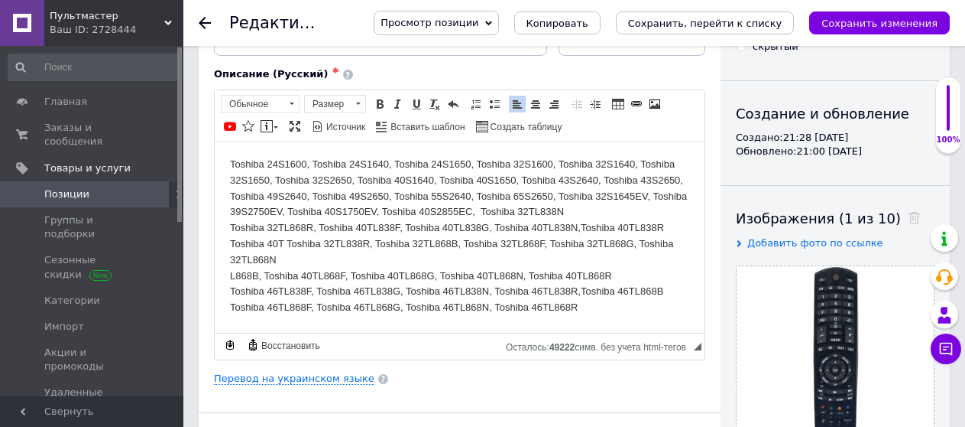
scroll to position [153, 0]
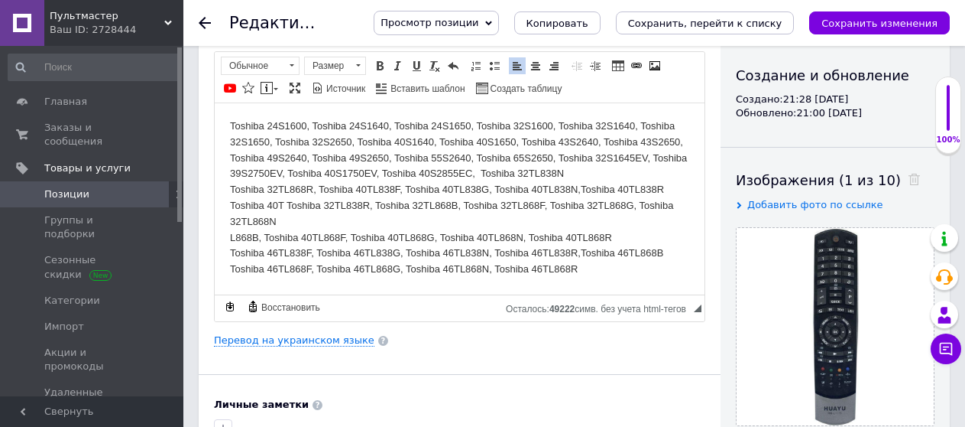
click at [228, 236] on html "Toshiba 24S1600, Toshiba 24S1640, Toshiba 24S1650, Toshiba 32S1600, Toshiba 32S…" at bounding box center [460, 197] width 490 height 190
click at [230, 233] on p "Toshiba 24S1600, Toshiba 24S1640, Toshiba 24S1650, Toshiba 32S1600, Toshiba 32S…" at bounding box center [459, 197] width 459 height 159
click at [232, 232] on p "Toshiba 24S1600, Toshiba 24S1640, Toshiba 24S1650, Toshiba 32S1600, Toshiba 32S…" at bounding box center [459, 197] width 459 height 159
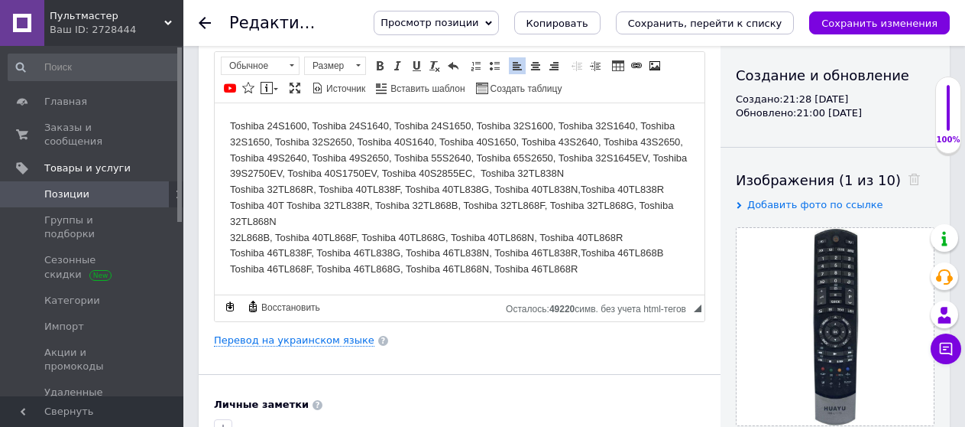
click at [241, 235] on p "Toshiba 24S1600, Toshiba 24S1640, Toshiba 24S1650, Toshiba 32S1600, Toshiba 32S…" at bounding box center [459, 197] width 459 height 159
drag, startPoint x: 676, startPoint y: 205, endPoint x: 644, endPoint y: 203, distance: 32.9
click at [644, 200] on p "Toshiba 24S1600, Toshiba 24S1640, Toshiba 24S1650, Toshiba 32S1600, Toshiba 32S…" at bounding box center [459, 197] width 459 height 159
drag, startPoint x: 674, startPoint y: 232, endPoint x: 1101, endPoint y: 333, distance: 438.9
click at [674, 232] on span "Копировать" at bounding box center [695, 233] width 65 height 18
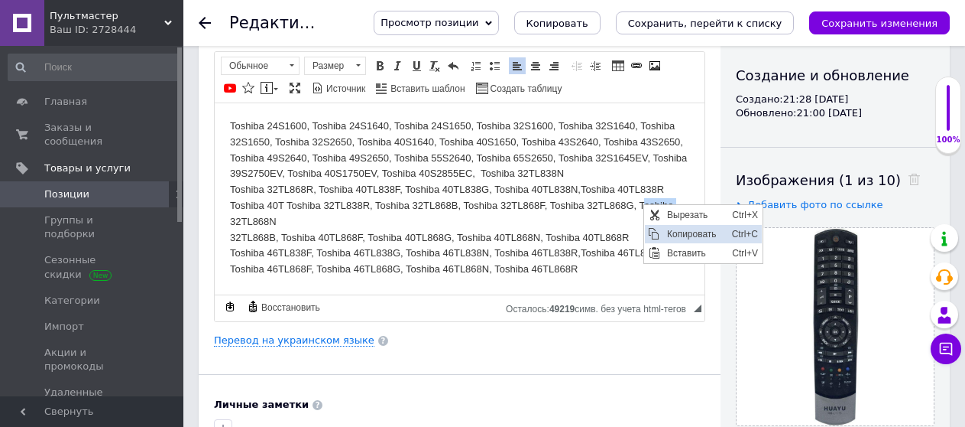
copy p "Toshiba"
click at [231, 233] on p "Toshiba 24S1600, Toshiba 24S1640, Toshiba 24S1650, Toshiba 32S1600, Toshiba 32S…" at bounding box center [459, 197] width 459 height 159
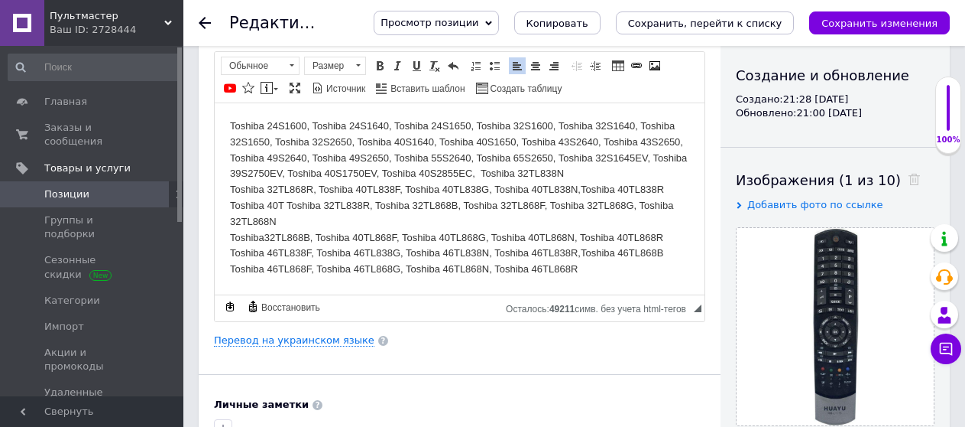
click at [232, 232] on p "Toshiba 24S1600, Toshiba 24S1640, Toshiba 24S1650, Toshiba 32S1600, Toshiba 32S…" at bounding box center [459, 197] width 459 height 159
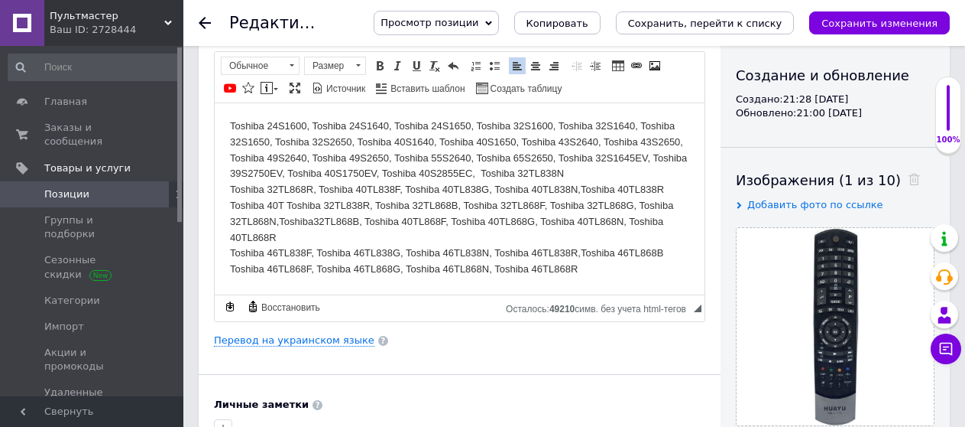
click at [229, 250] on html "Toshiba 24S1600, Toshiba 24S1640, Toshiba 24S1650, Toshiba 32S1600, Toshiba 32S…" at bounding box center [460, 197] width 490 height 190
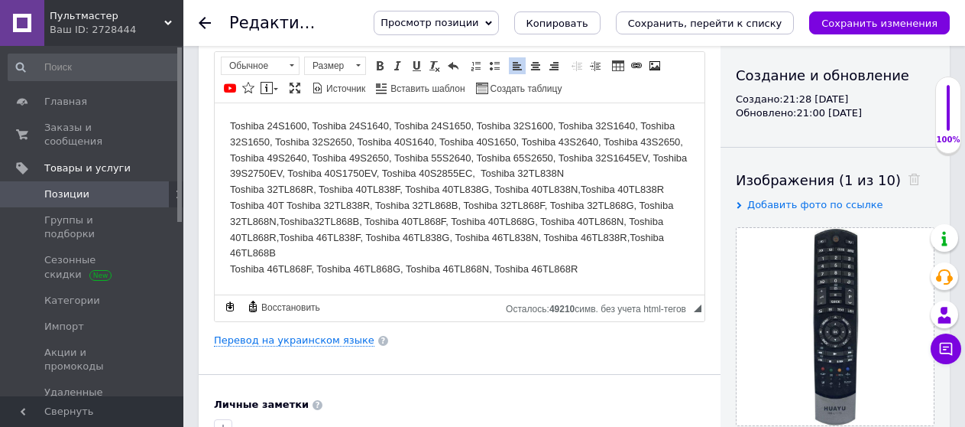
click at [232, 271] on p "Toshiba 24S1600, Toshiba 24S1640, Toshiba 24S1650, Toshiba 32S1600, Toshiba 32S…" at bounding box center [459, 197] width 459 height 159
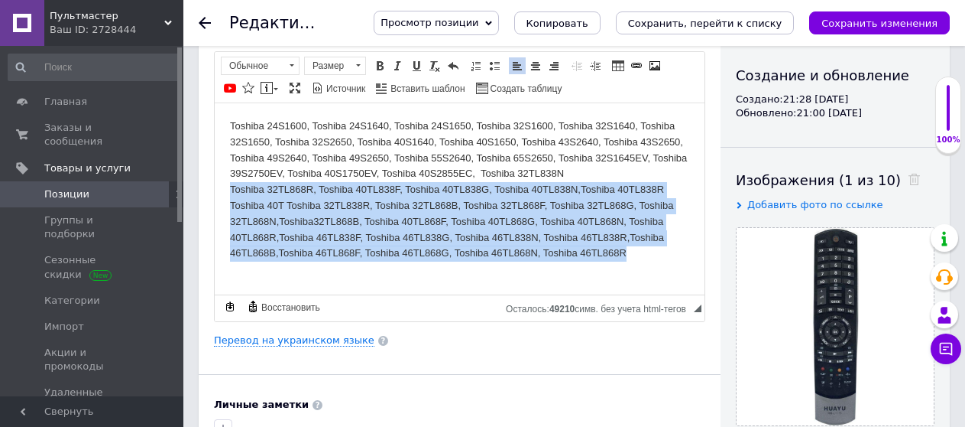
drag, startPoint x: 645, startPoint y: 255, endPoint x: 222, endPoint y: 189, distance: 427.8
click at [222, 189] on html "Toshiba 24S1600, Toshiba 24S1640, Toshiba 24S1650, Toshiba 32S1600, Toshiba 32S…" at bounding box center [460, 189] width 490 height 174
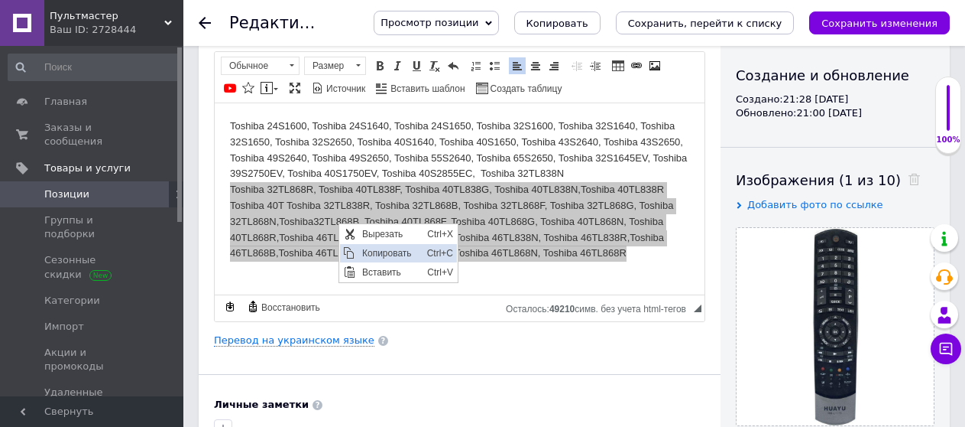
click at [371, 251] on span "Копировать" at bounding box center [390, 252] width 65 height 18
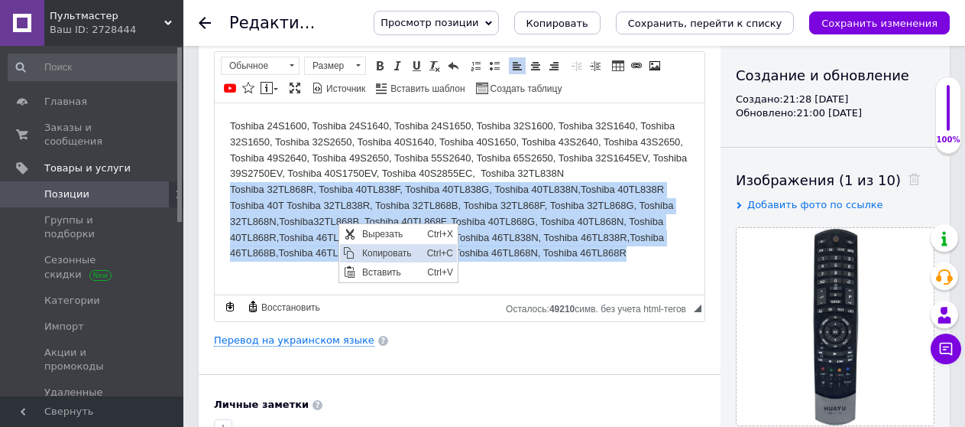
copy p "Toshiba 32TL868R, Toshiba 40TL838F, Toshiba 40TL838G, Toshiba 40TL838N,Toshiba …"
click at [371, 251] on p "Toshiba 24S1600, Toshiba 24S1640, Toshiba 24S1650, Toshiba 32S1600, Toshiba 32S…" at bounding box center [459, 189] width 459 height 143
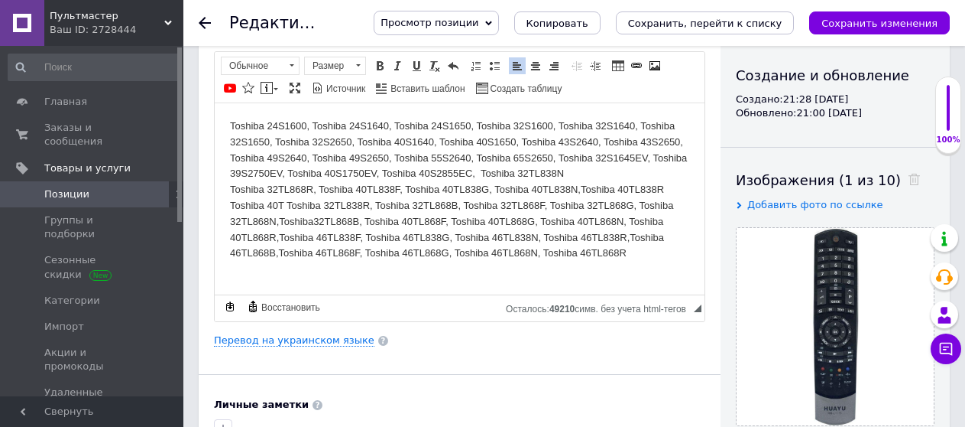
click at [227, 121] on html "Toshiba 24S1600, Toshiba 24S1640, Toshiba 24S1650, Toshiba 32S1600, Toshiba 32S…" at bounding box center [460, 189] width 490 height 174
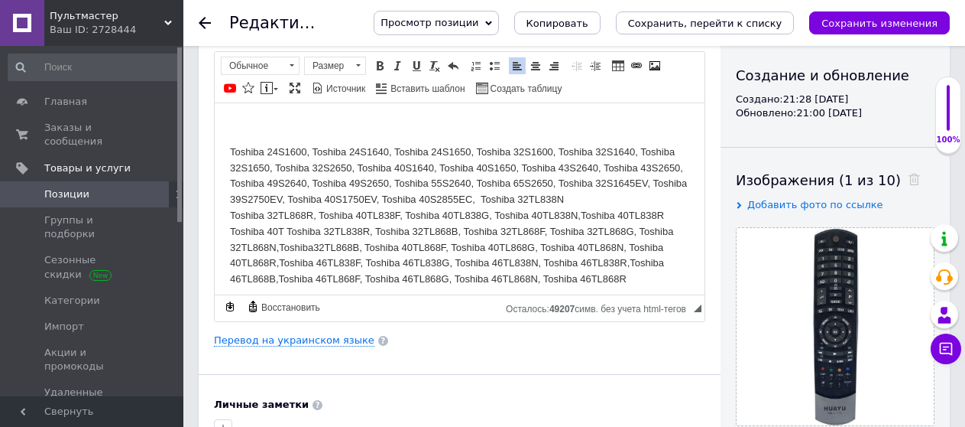
click at [229, 118] on html "Toshiba 24S1600, Toshiba 24S1640, Toshiba 24S1650, Toshiba 32S1600, Toshiba 32S…" at bounding box center [460, 202] width 490 height 200
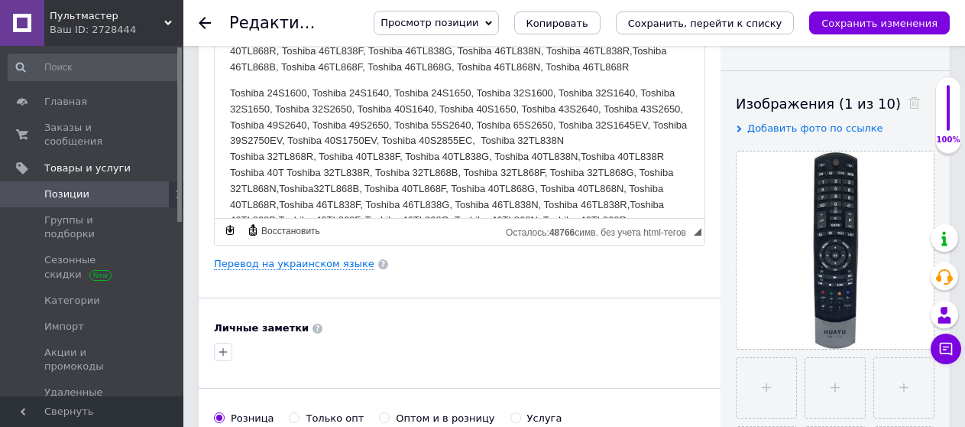
scroll to position [72, 0]
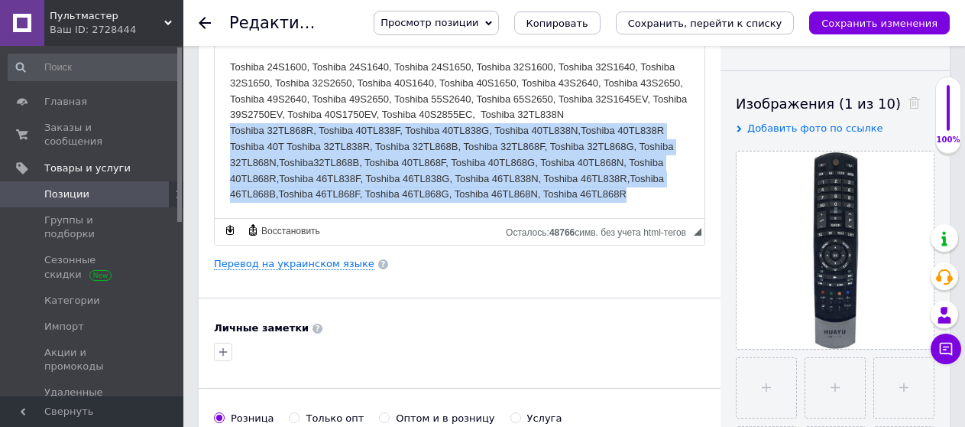
drag, startPoint x: 231, startPoint y: 128, endPoint x: 647, endPoint y: 209, distance: 424.4
click at [647, 209] on html "Toshiba 32TL868R, Toshiba 40TL838F, Toshiba 40TL838G, Toshiba 40TL838N,Toshiba …" at bounding box center [460, 85] width 490 height 263
drag, startPoint x: 232, startPoint y: 130, endPoint x: 634, endPoint y: 196, distance: 407.4
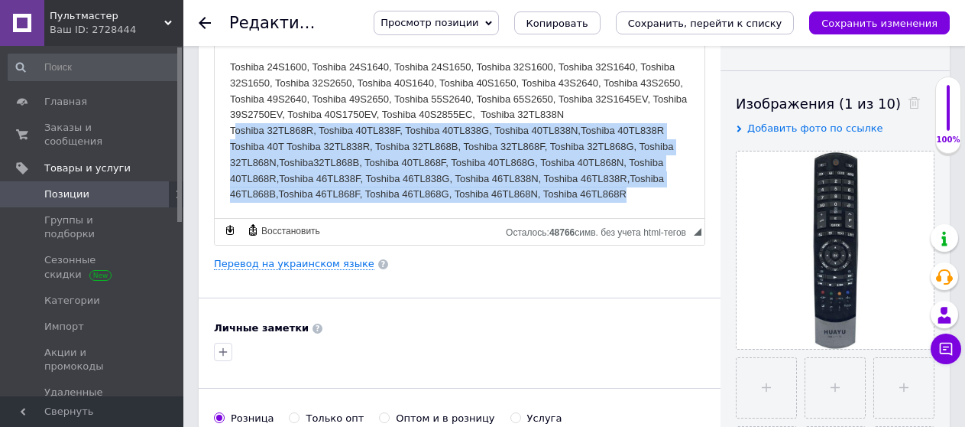
click at [634, 196] on p "Toshiba 24S1600, Toshiba 24S1640, Toshiba 24S1650, Toshiba 32S1600, Toshiba 32S…" at bounding box center [459, 130] width 459 height 143
drag, startPoint x: 229, startPoint y: 132, endPoint x: 642, endPoint y: 194, distance: 417.4
click at [639, 194] on html "Toshiba 32TL868R, Toshiba 40TL838F, Toshiba 40TL838G, Toshiba 40TL838N,Toshiba …" at bounding box center [460, 85] width 490 height 263
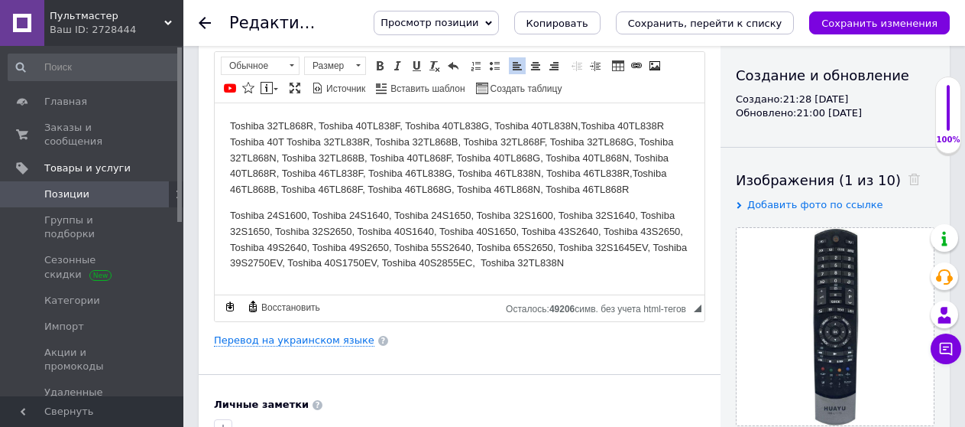
scroll to position [8, 0]
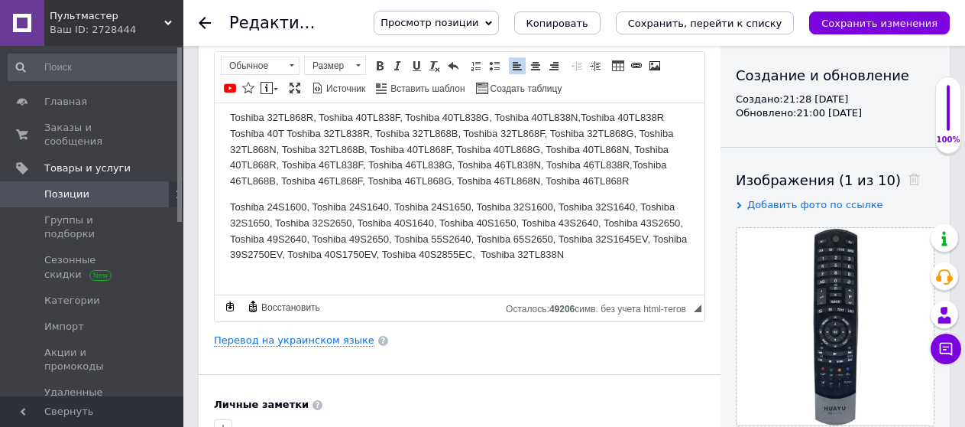
click at [223, 205] on html "Toshiba 32TL868R, Toshiba 40TL838F, Toshiba 40TL838G, Toshiba 40TL838N,Toshiba …" at bounding box center [460, 194] width 490 height 200
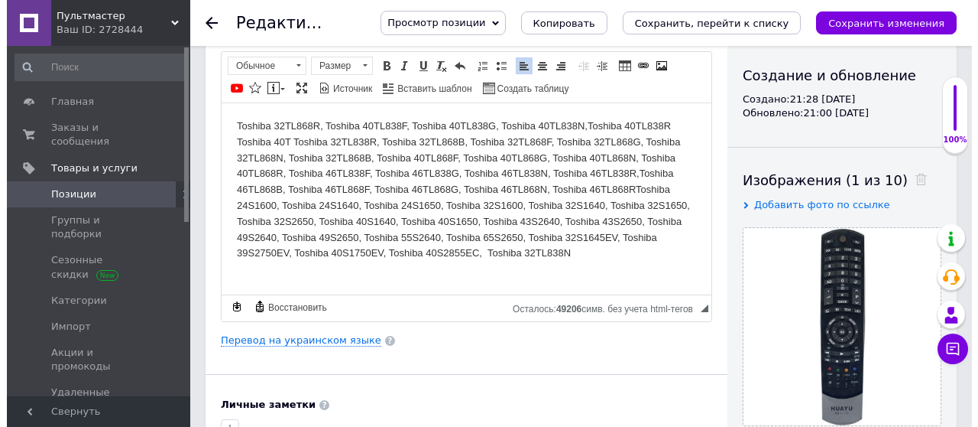
scroll to position [0, 0]
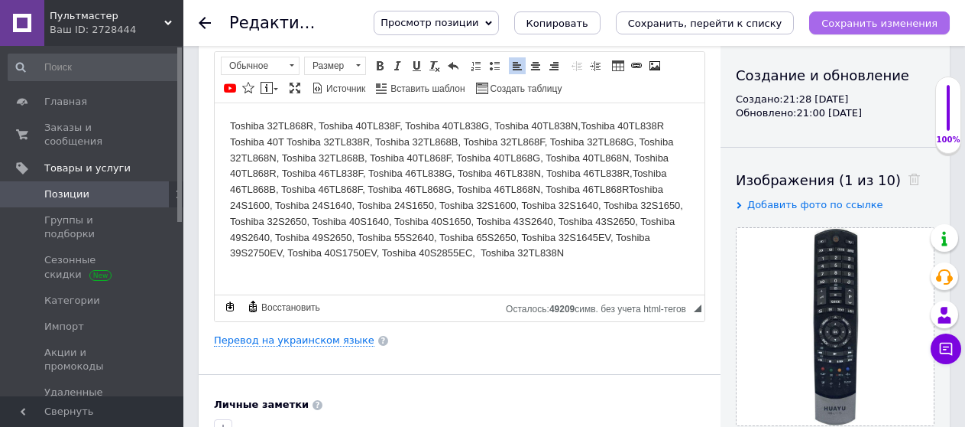
drag, startPoint x: 899, startPoint y: 22, endPoint x: 233, endPoint y: 185, distance: 685.4
click at [899, 22] on icon "Сохранить изменения" at bounding box center [880, 23] width 116 height 11
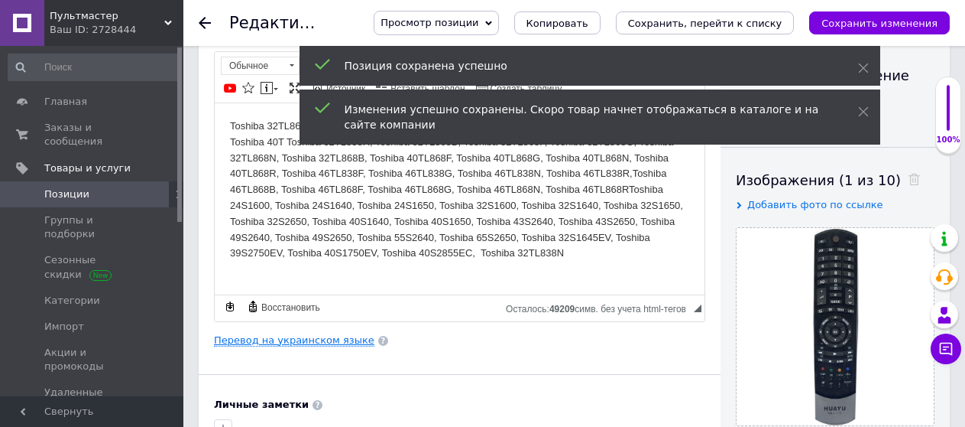
click at [292, 340] on link "Перевод на украинском языке" at bounding box center [294, 340] width 161 height 12
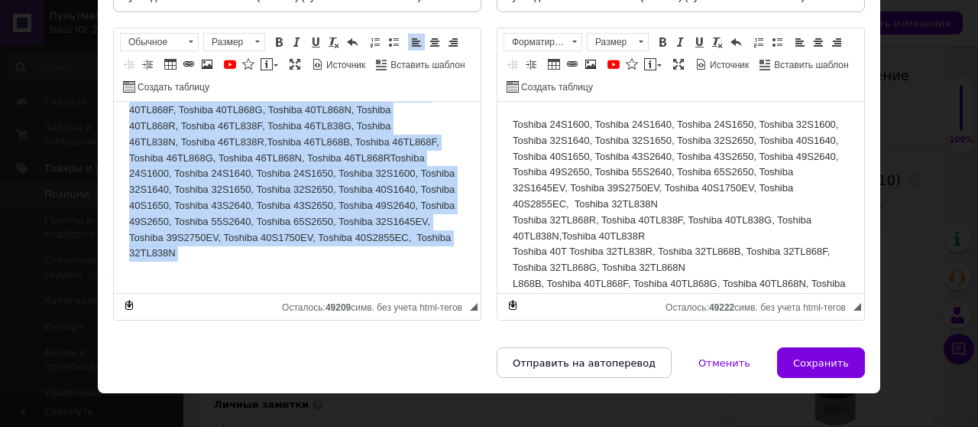
scroll to position [184, 0]
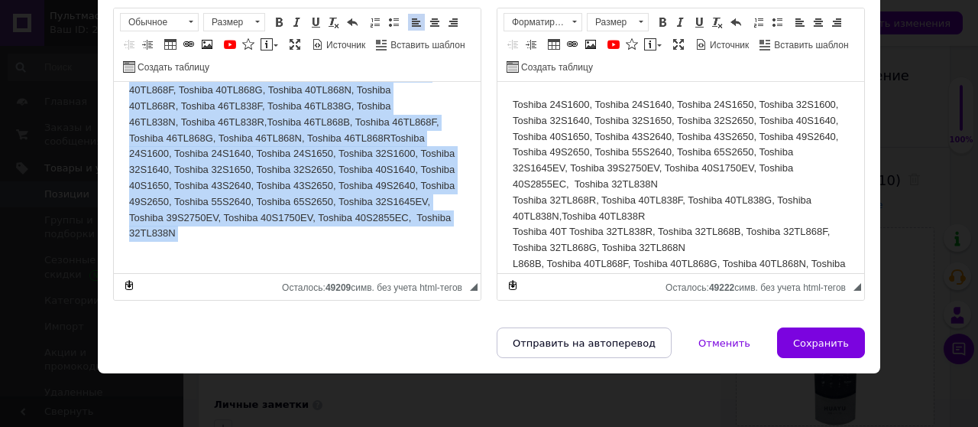
drag, startPoint x: 123, startPoint y: 100, endPoint x: 307, endPoint y: 282, distance: 258.9
click at [307, 273] on html "Toshiba 32TL868R, Toshiba 40TL838F, Toshiba 40TL838G, Toshiba 40TL838N,Toshiba …" at bounding box center [297, 138] width 367 height 269
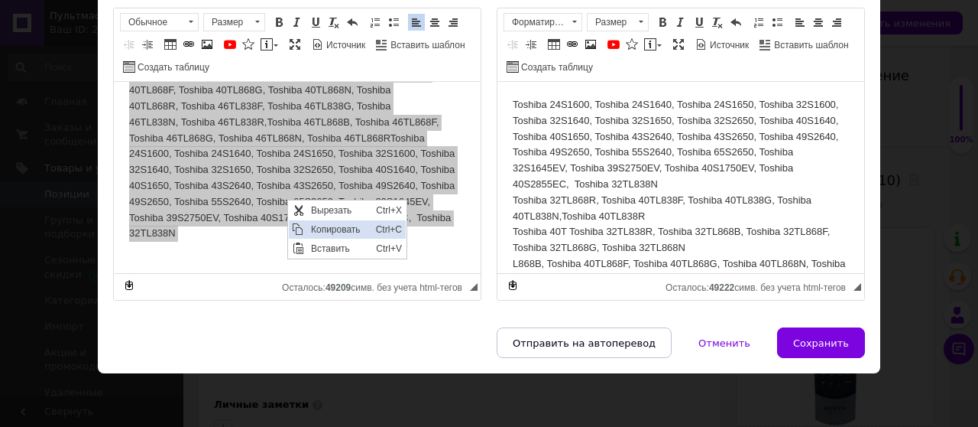
click at [316, 225] on span "Копировать" at bounding box center [339, 229] width 65 height 18
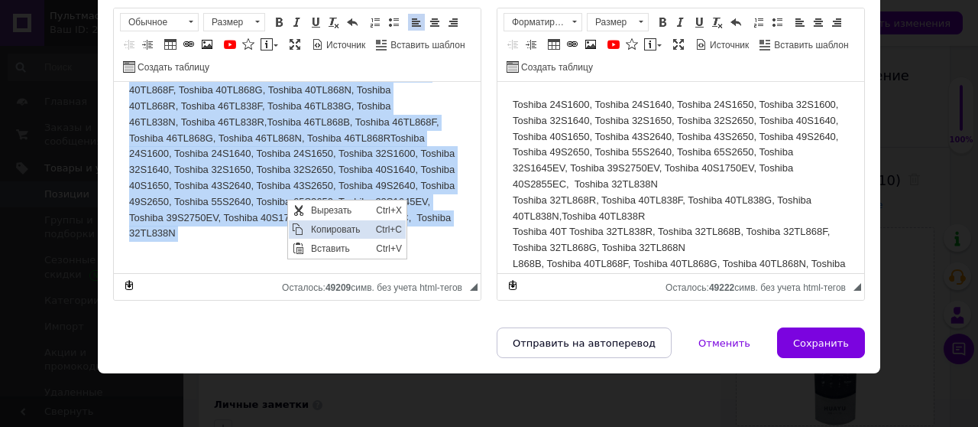
copy p "Toshiba 32TL868R, Toshiba 40TL838F, Toshiba 40TL838G, Toshiba 40TL838N,Toshiba …"
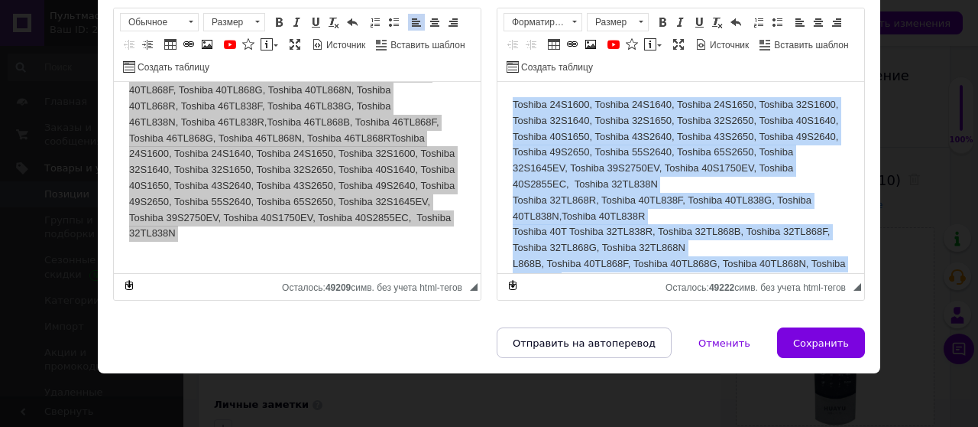
scroll to position [94, 0]
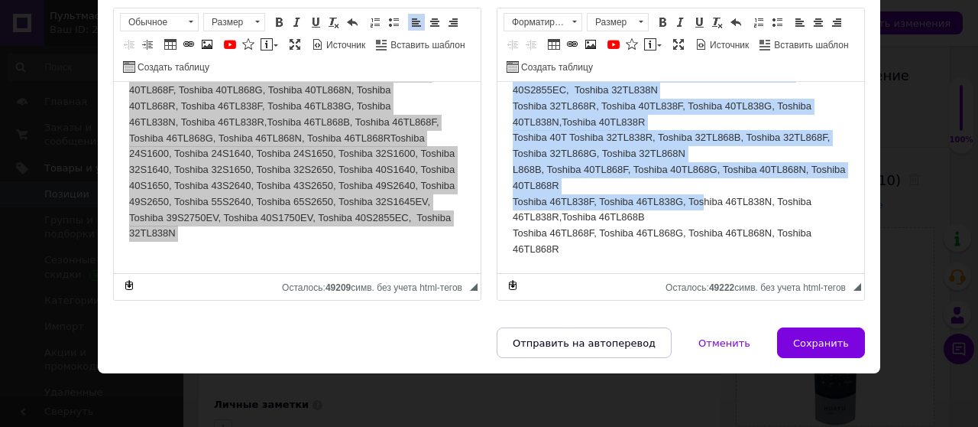
drag, startPoint x: 513, startPoint y: 102, endPoint x: 719, endPoint y: 295, distance: 282.8
click at [719, 273] on html "Toshiba 24S1600, Toshiba 24S1640, Toshiba 24S1650, Toshiba 32S1600, Toshiba 32S…" at bounding box center [681, 130] width 367 height 285
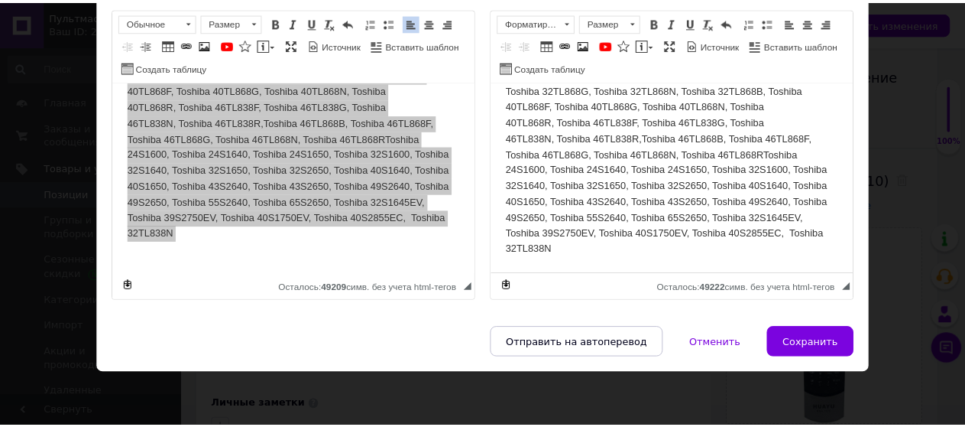
scroll to position [62, 0]
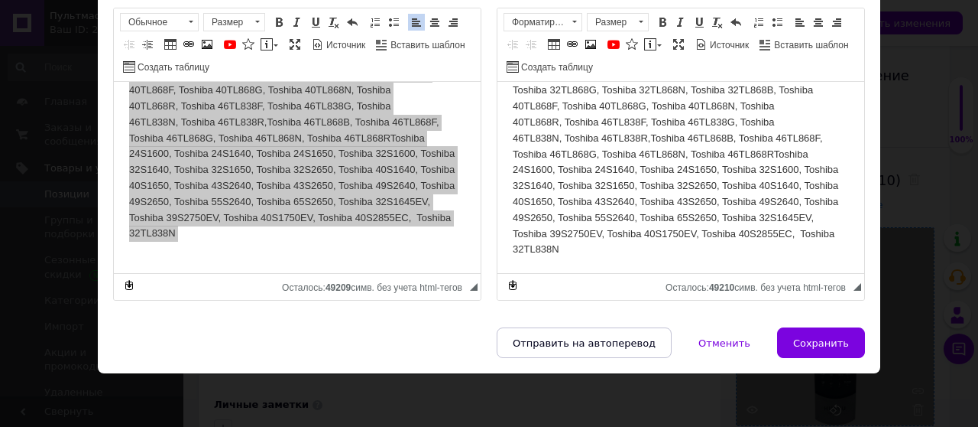
drag, startPoint x: 822, startPoint y: 340, endPoint x: 762, endPoint y: 301, distance: 71.2
click at [822, 340] on span "Сохранить" at bounding box center [821, 342] width 56 height 11
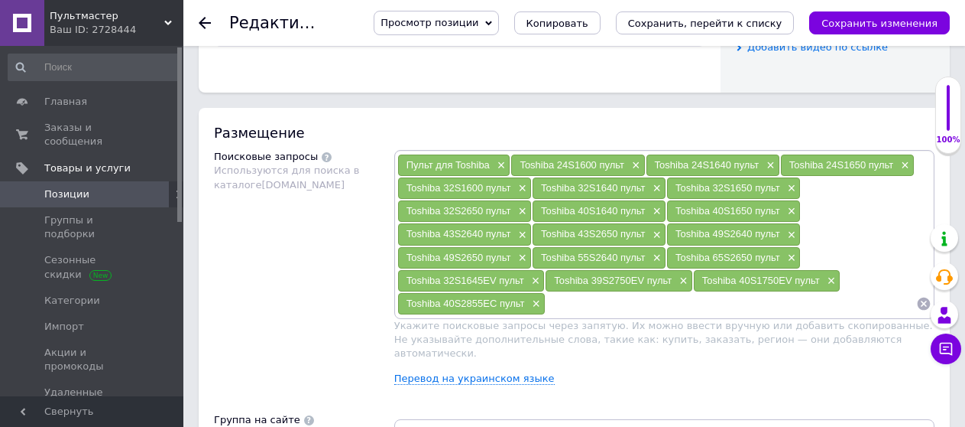
scroll to position [841, 0]
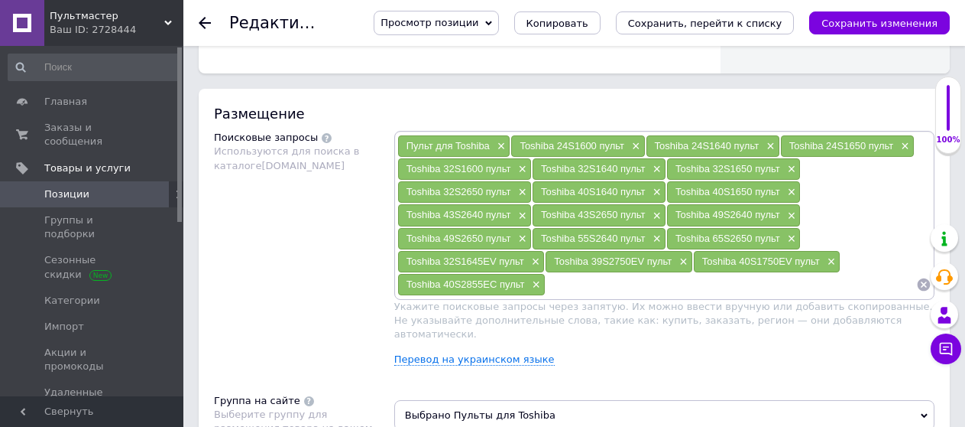
click at [566, 287] on input at bounding box center [731, 284] width 371 height 23
click at [615, 164] on span "Toshiba 32S1640 пульт" at bounding box center [593, 168] width 105 height 11
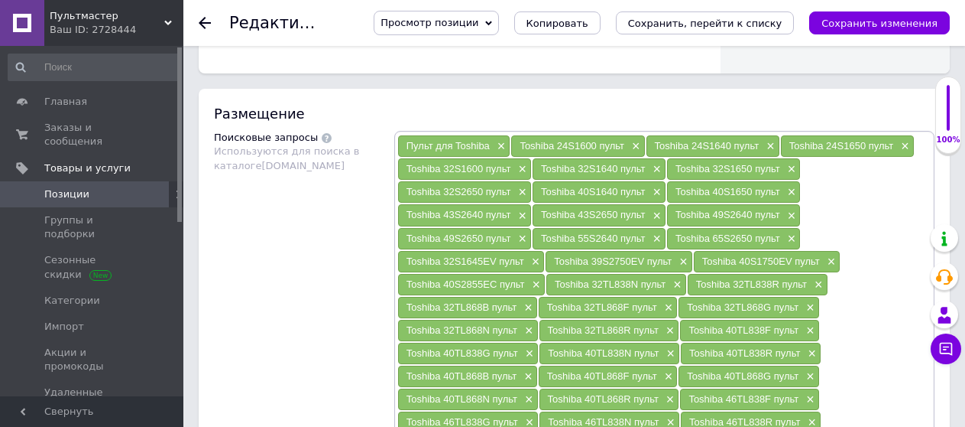
click at [878, 19] on icon "Сохранить изменения" at bounding box center [880, 23] width 116 height 11
click at [878, 19] on div "Сохранить изменения" at bounding box center [879, 22] width 141 height 23
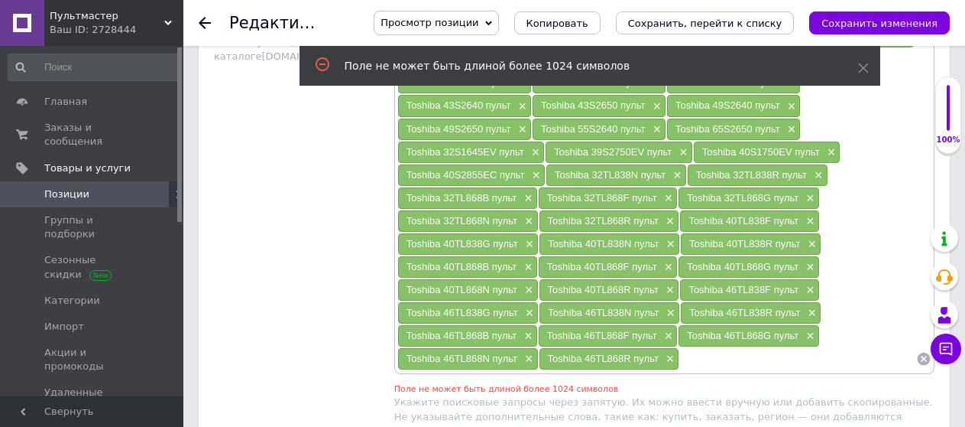
scroll to position [897, 0]
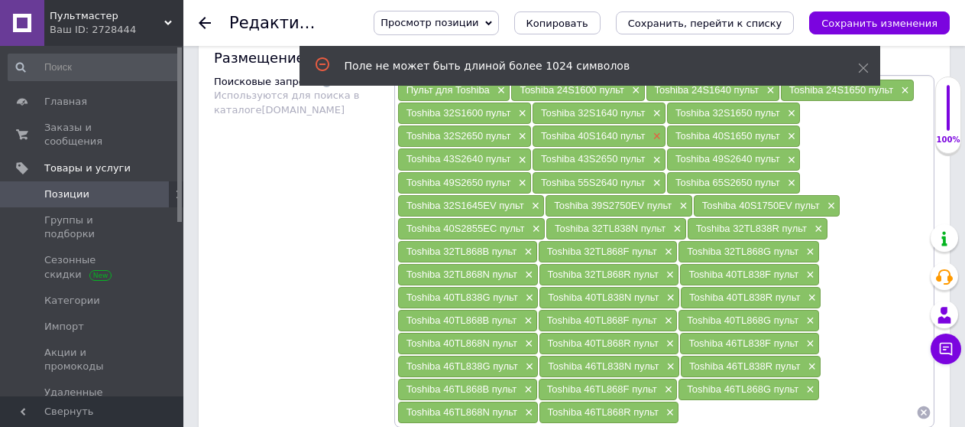
click at [657, 131] on span "×" at bounding box center [656, 136] width 12 height 13
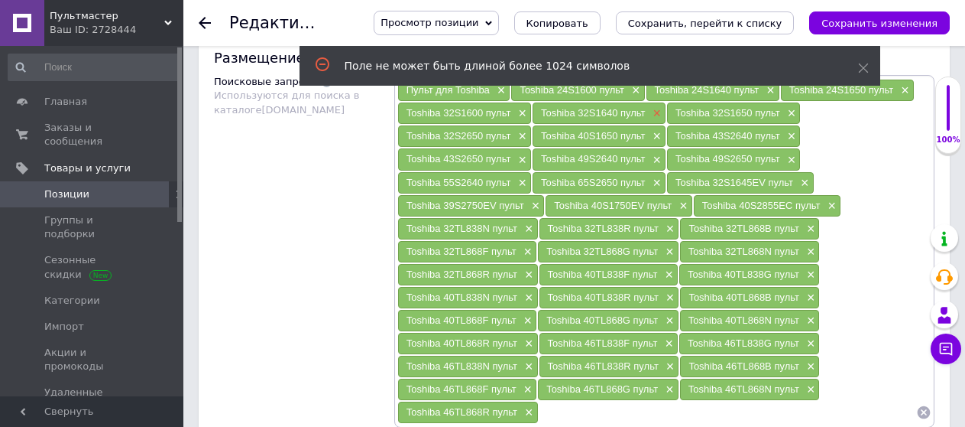
click at [658, 112] on span "×" at bounding box center [656, 113] width 12 height 13
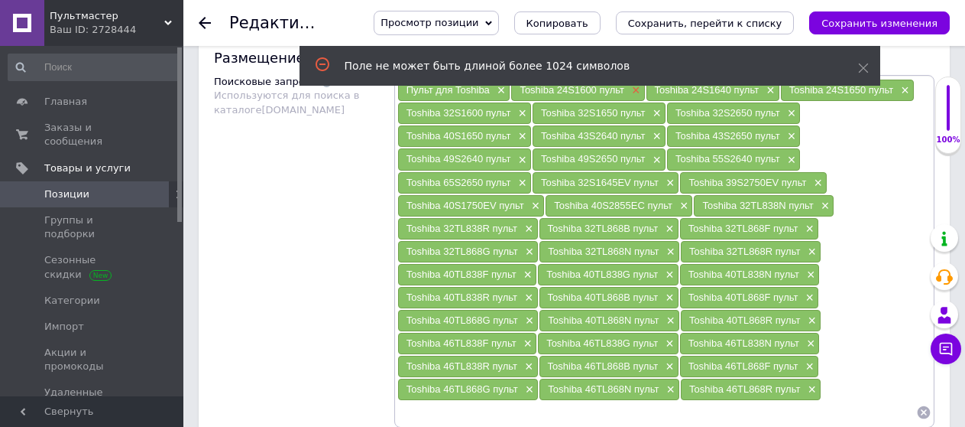
click at [636, 88] on div "Поле не может быть длиной более 1024 символов" at bounding box center [590, 68] width 581 height 44
click at [886, 21] on icon "Сохранить изменения" at bounding box center [880, 23] width 116 height 11
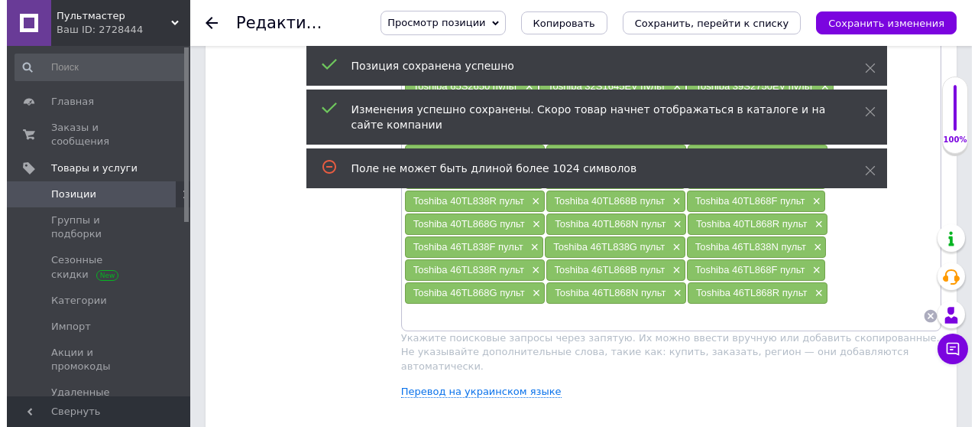
scroll to position [1050, 0]
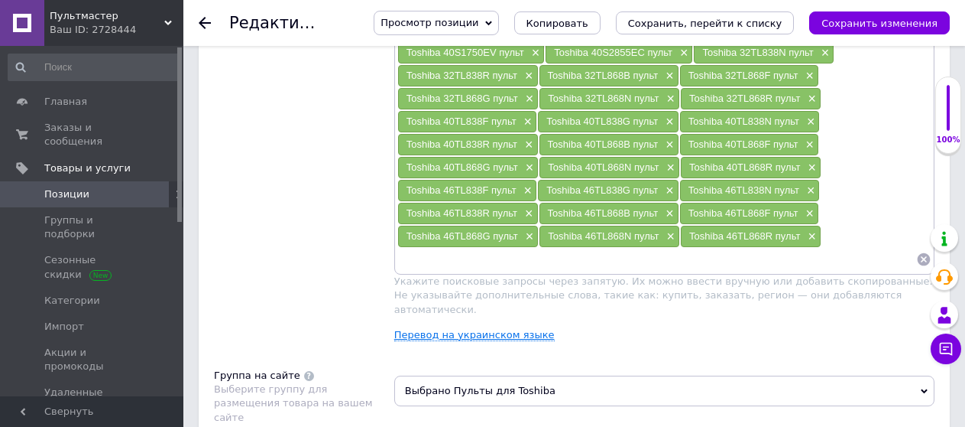
click at [488, 329] on link "Перевод на украинском языке" at bounding box center [474, 335] width 161 height 12
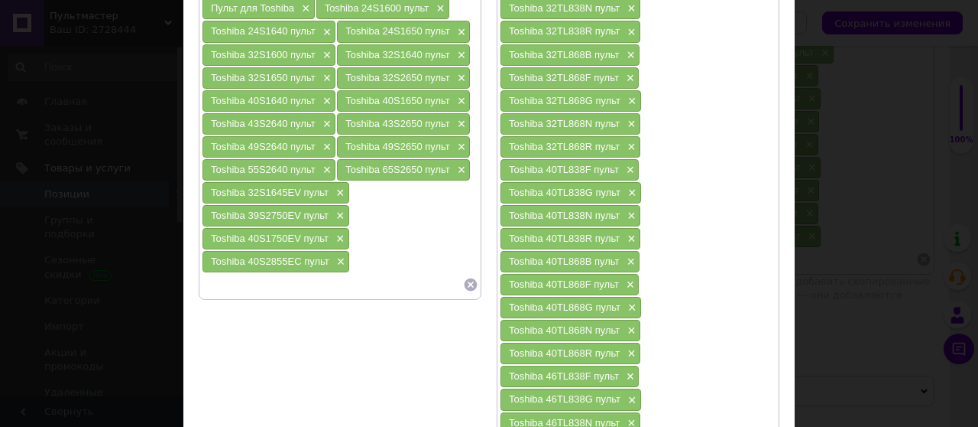
scroll to position [0, 0]
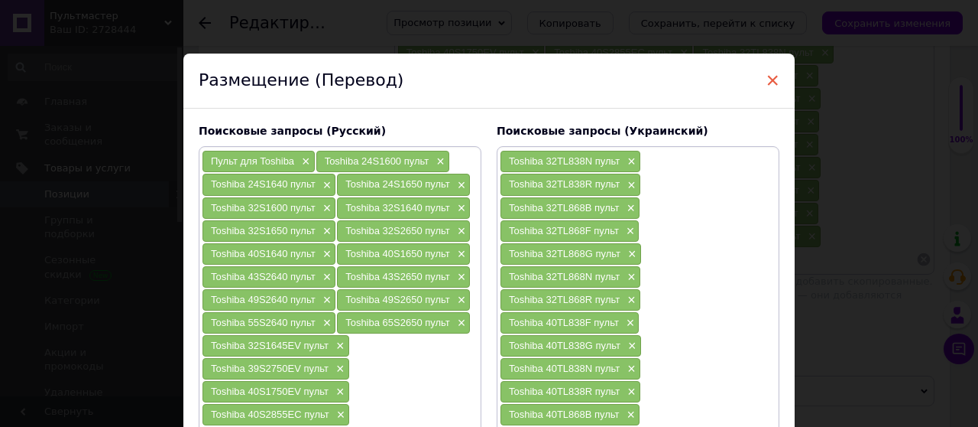
click at [775, 77] on span "×" at bounding box center [773, 80] width 14 height 26
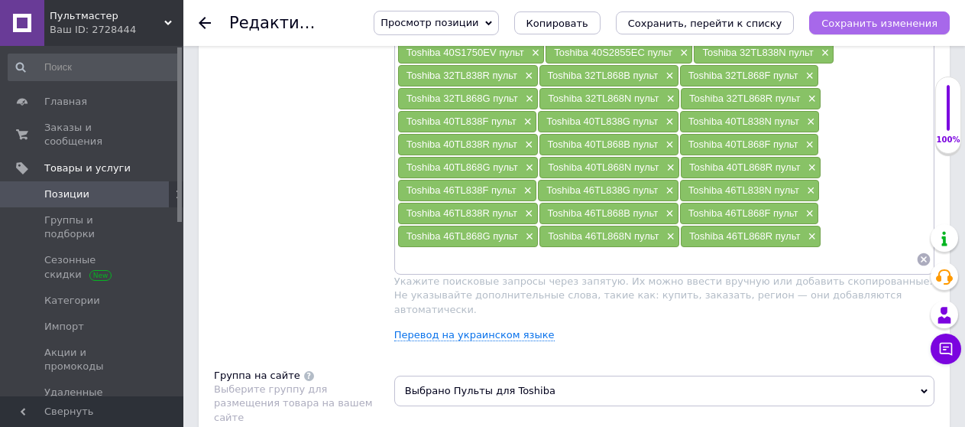
click at [895, 18] on icon "Сохранить изменения" at bounding box center [880, 23] width 116 height 11
click at [895, 18] on div "Сохранить изменения" at bounding box center [879, 22] width 141 height 23
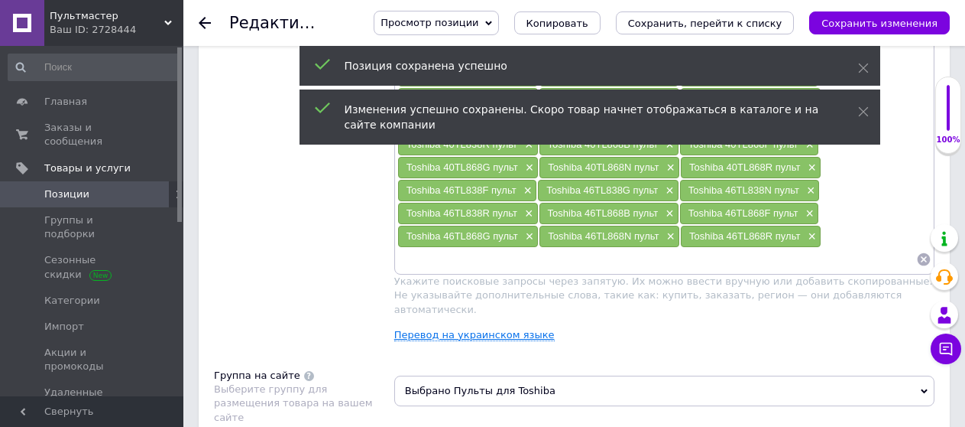
click at [487, 329] on link "Перевод на украинском языке" at bounding box center [474, 335] width 161 height 12
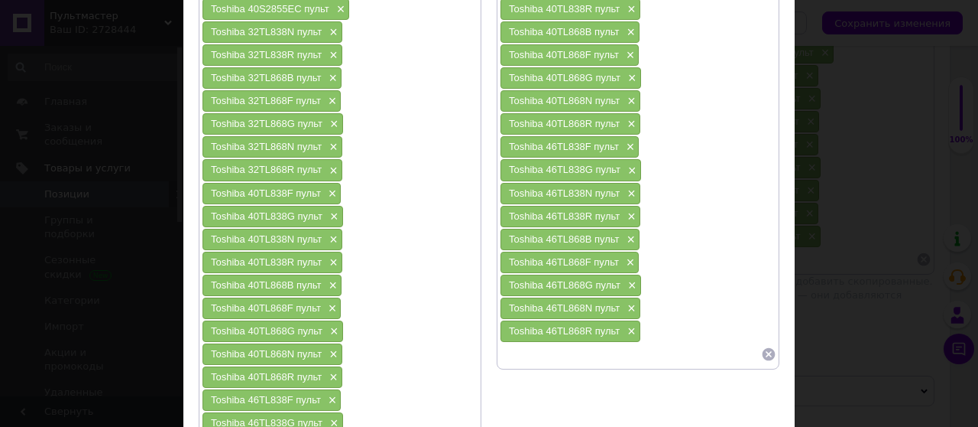
scroll to position [76, 0]
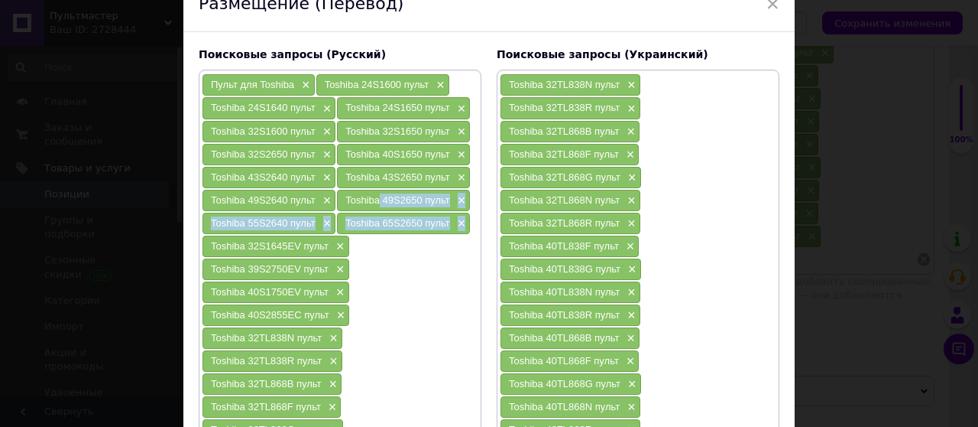
drag, startPoint x: 470, startPoint y: 229, endPoint x: 334, endPoint y: 185, distance: 143.1
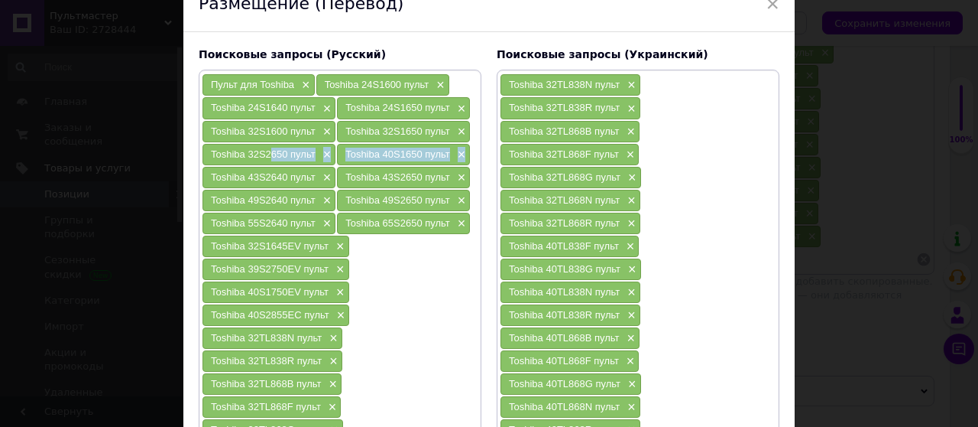
drag, startPoint x: 271, startPoint y: 160, endPoint x: 235, endPoint y: 141, distance: 40.7
click at [217, 126] on span "Toshiba 32S1600 пульт" at bounding box center [263, 130] width 105 height 11
click at [301, 84] on span "×" at bounding box center [304, 85] width 12 height 13
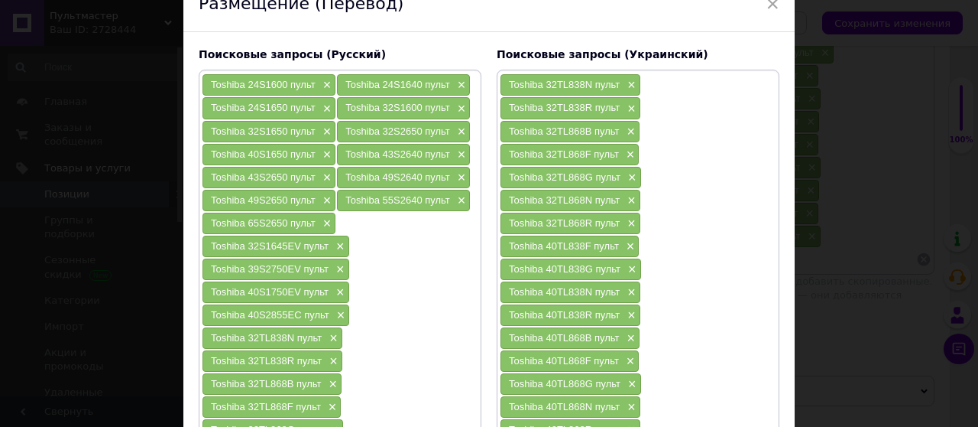
drag, startPoint x: 207, startPoint y: 78, endPoint x: 250, endPoint y: 91, distance: 44.7
click at [207, 77] on div "Toshiba 24S1600 пульт ×" at bounding box center [269, 84] width 133 height 21
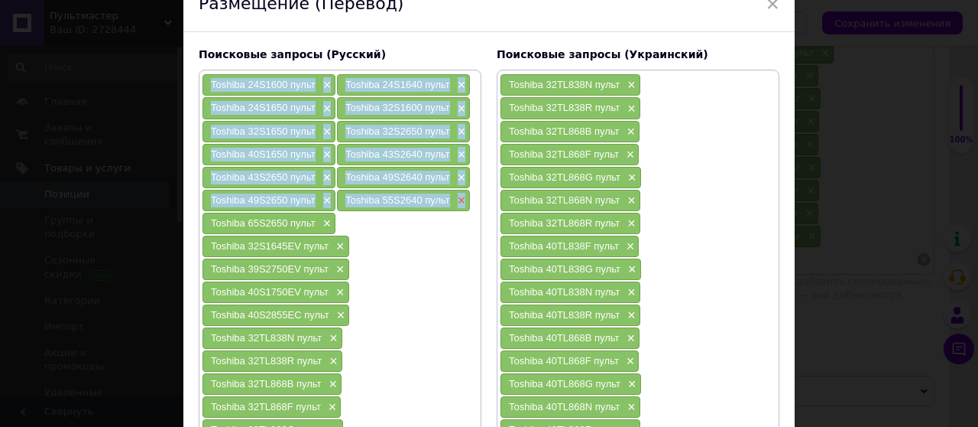
drag, startPoint x: 250, startPoint y: 91, endPoint x: 457, endPoint y: 205, distance: 236.4
copy div "Toshiba 24S1600 пульт × Toshiba 24S1640 пульт × Toshiba 24S1650 пульт × Toshiba…"
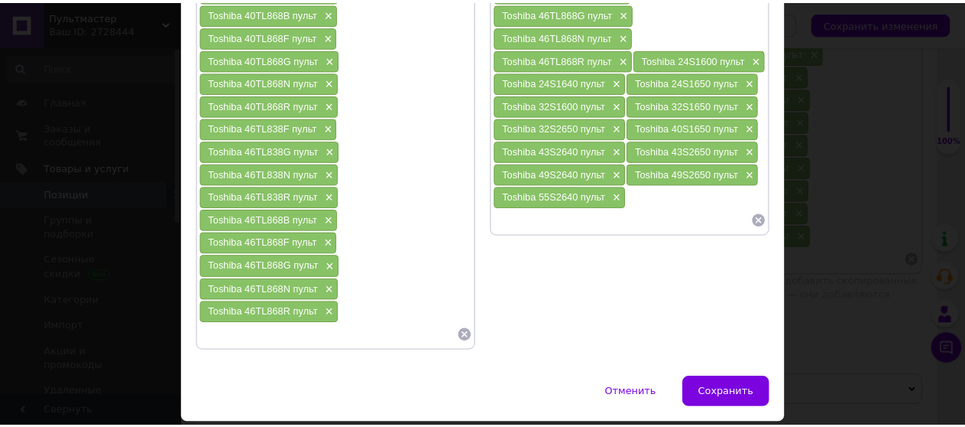
scroll to position [706, 0]
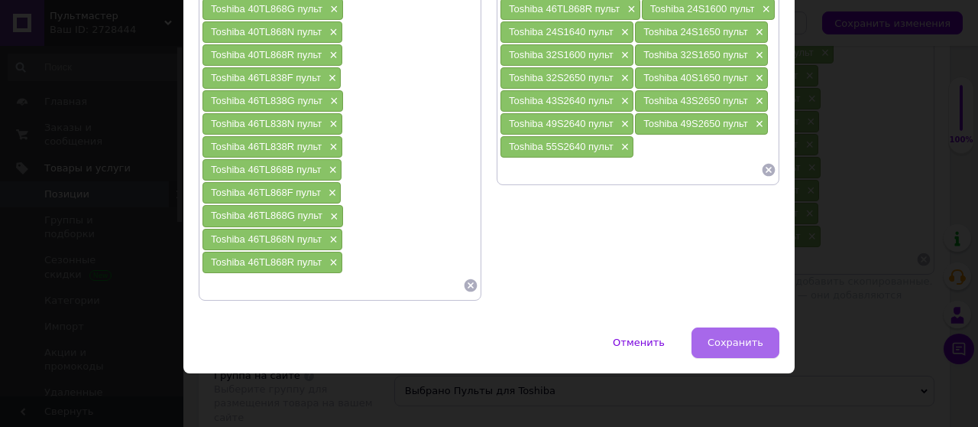
click at [747, 345] on span "Сохранить" at bounding box center [736, 341] width 56 height 11
click at [747, 345] on div "Размещение Поисковые запросы Используются для поиска в каталоге [DOMAIN_NAME] П…" at bounding box center [574, 220] width 751 height 681
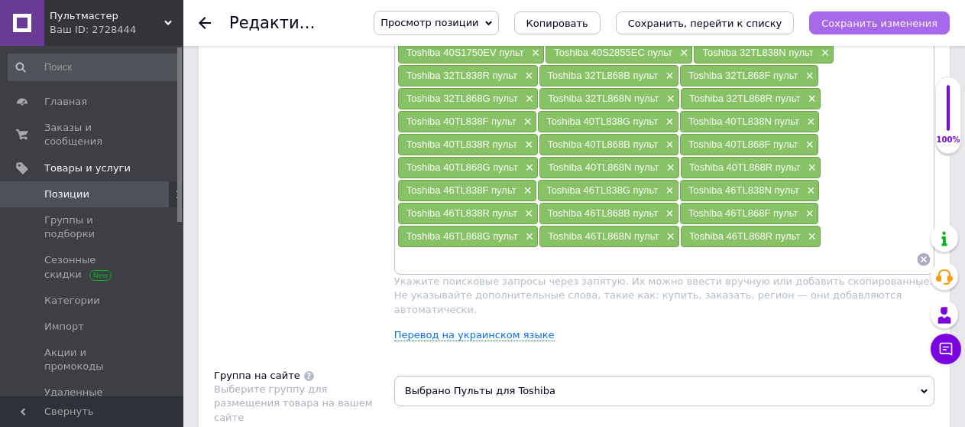
click at [881, 30] on button "Сохранить изменения" at bounding box center [879, 22] width 141 height 23
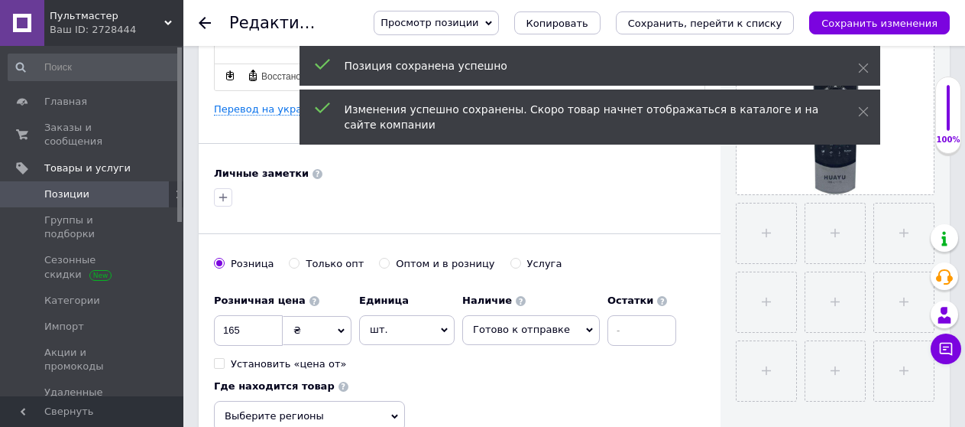
scroll to position [362, 0]
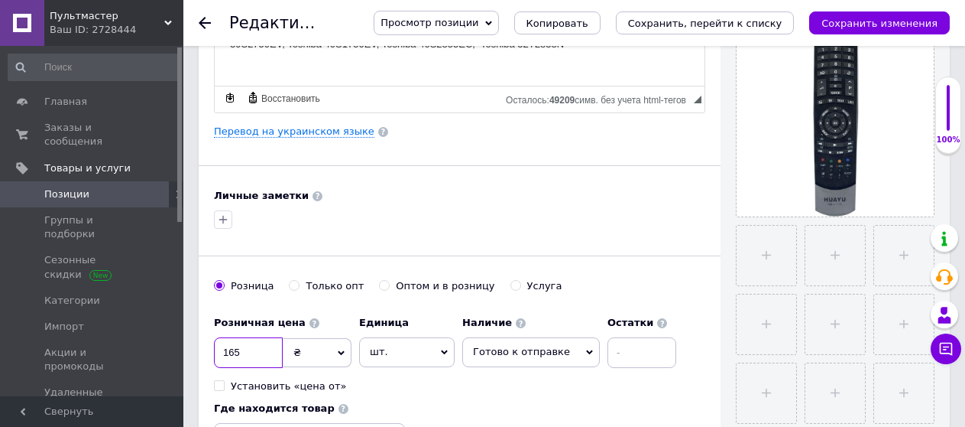
click at [234, 352] on input "165" at bounding box center [248, 352] width 69 height 31
click at [242, 353] on input "125" at bounding box center [248, 352] width 69 height 31
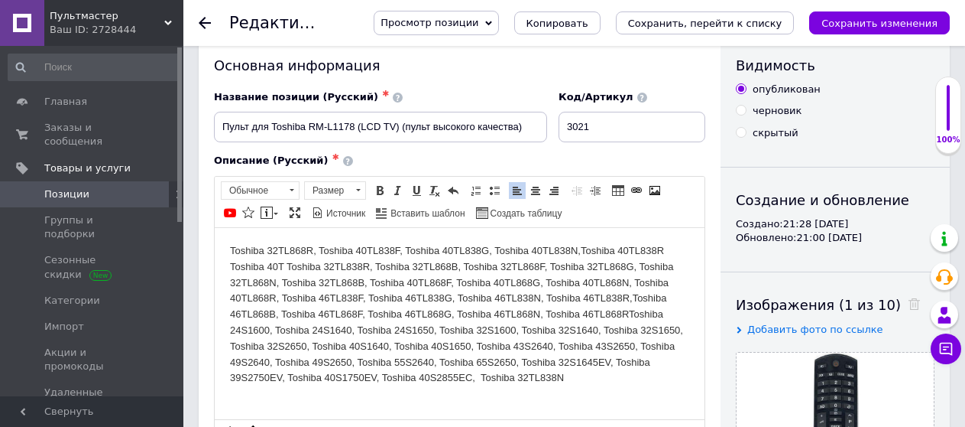
scroll to position [0, 0]
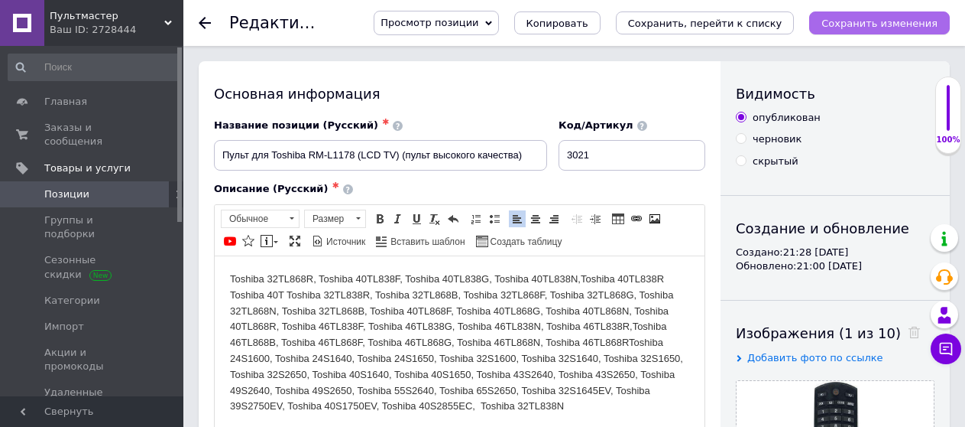
type input "135"
click at [894, 25] on icon "Сохранить изменения" at bounding box center [880, 23] width 116 height 11
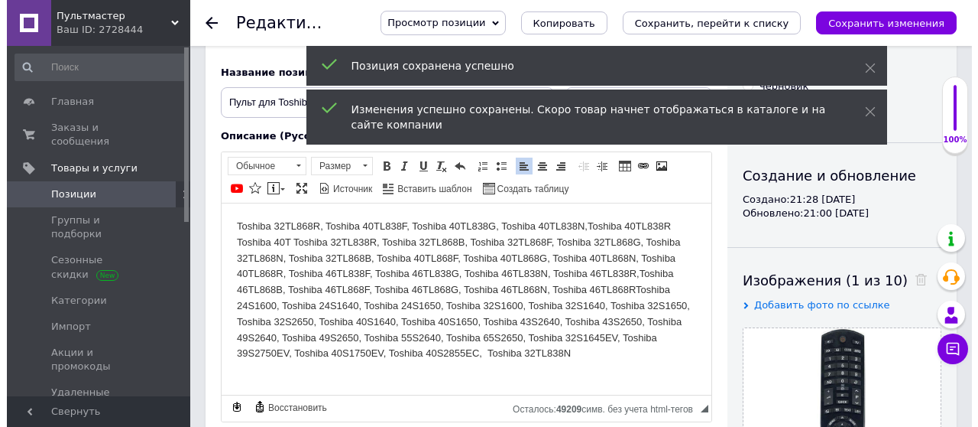
scroll to position [229, 0]
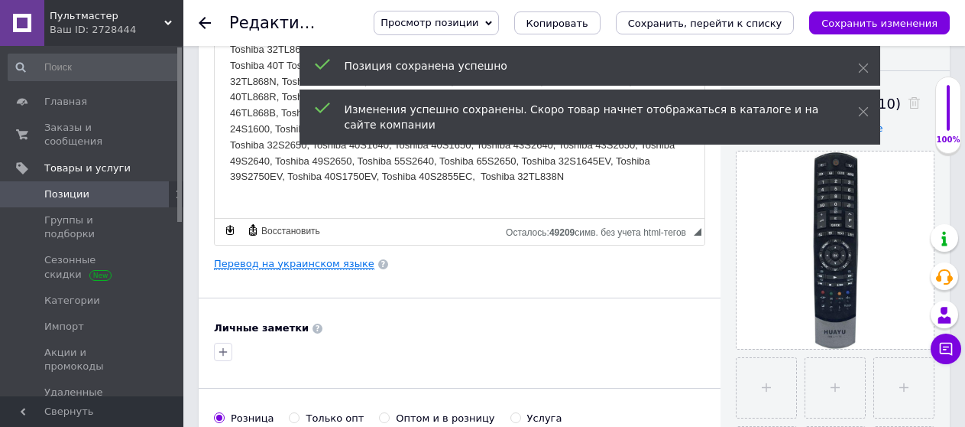
click at [319, 264] on link "Перевод на украинском языке" at bounding box center [294, 264] width 161 height 12
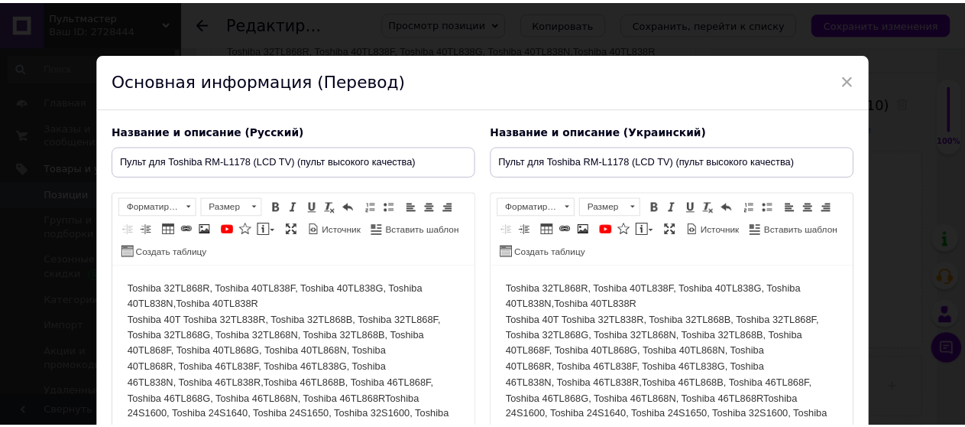
scroll to position [0, 0]
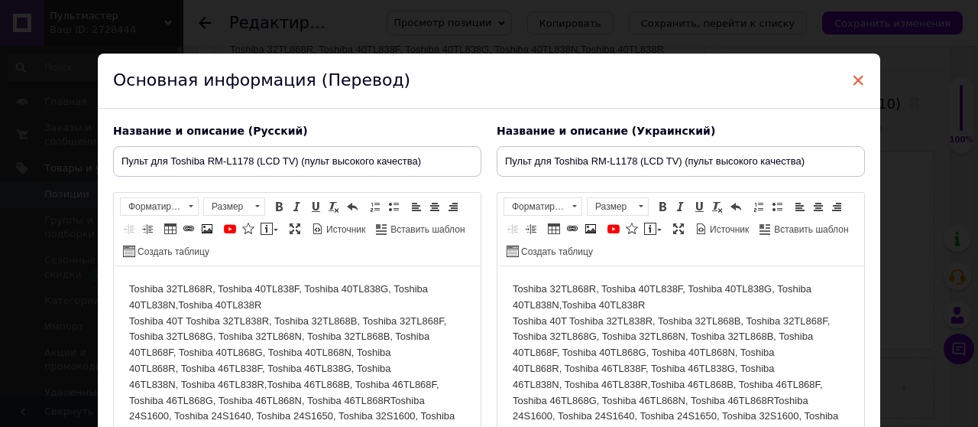
click at [857, 78] on span "×" at bounding box center [859, 80] width 14 height 26
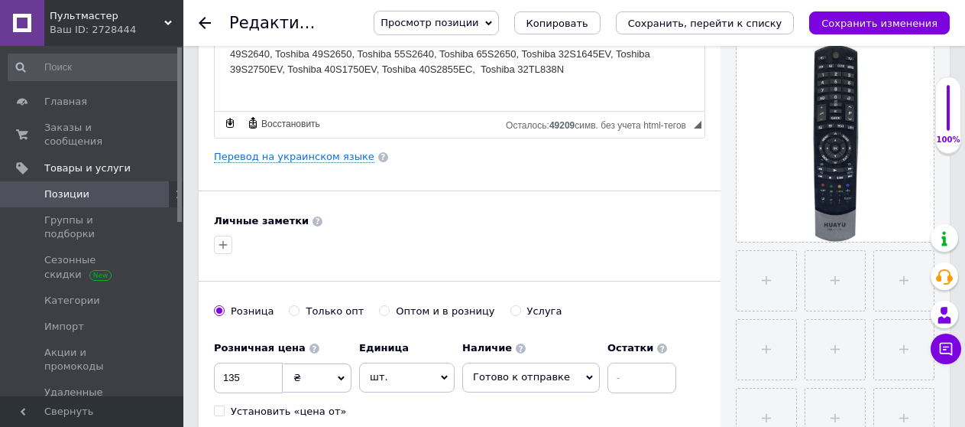
scroll to position [382, 0]
